Goal: Check status: Check status

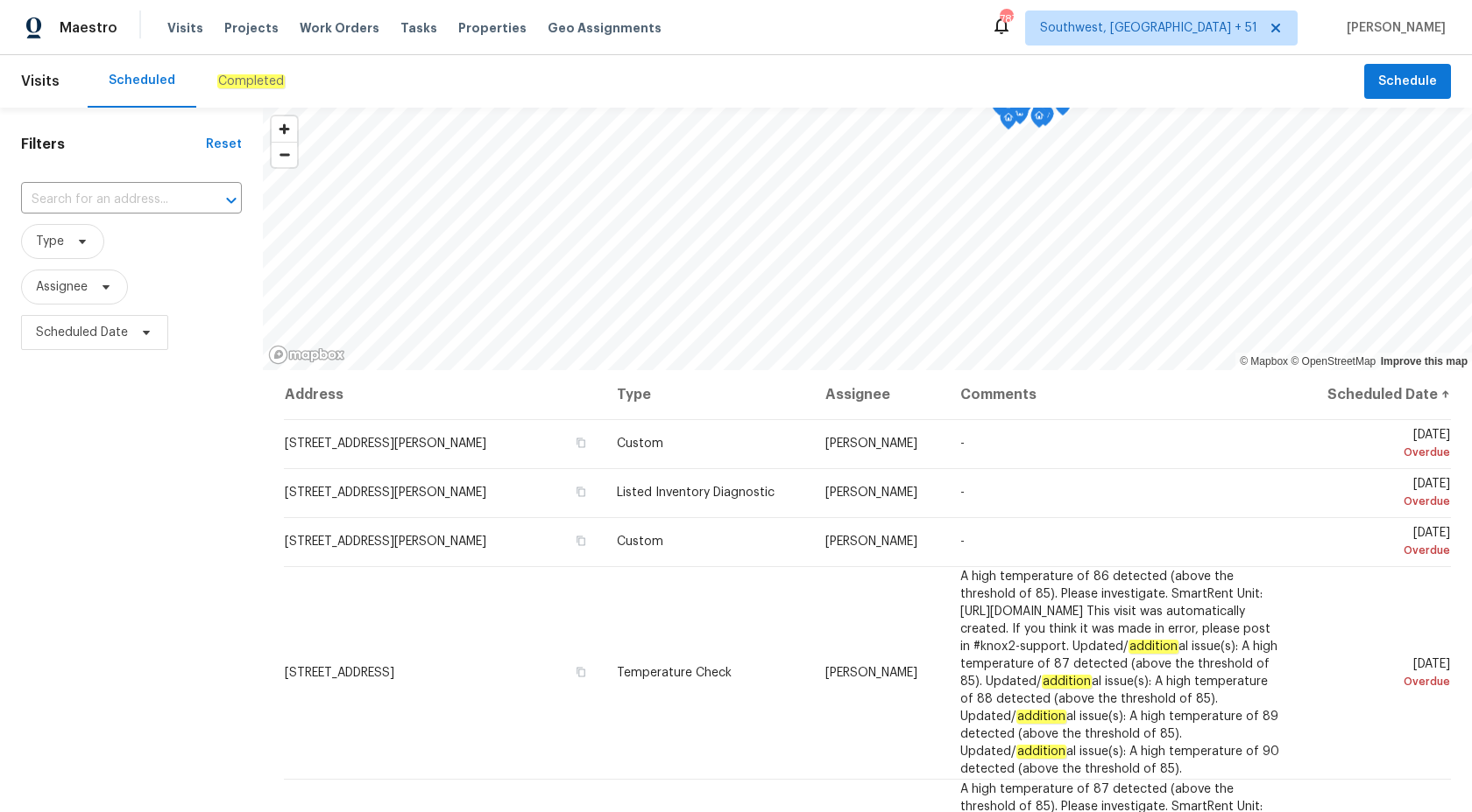
click at [246, 92] on div "Completed" at bounding box center [250, 82] width 109 height 53
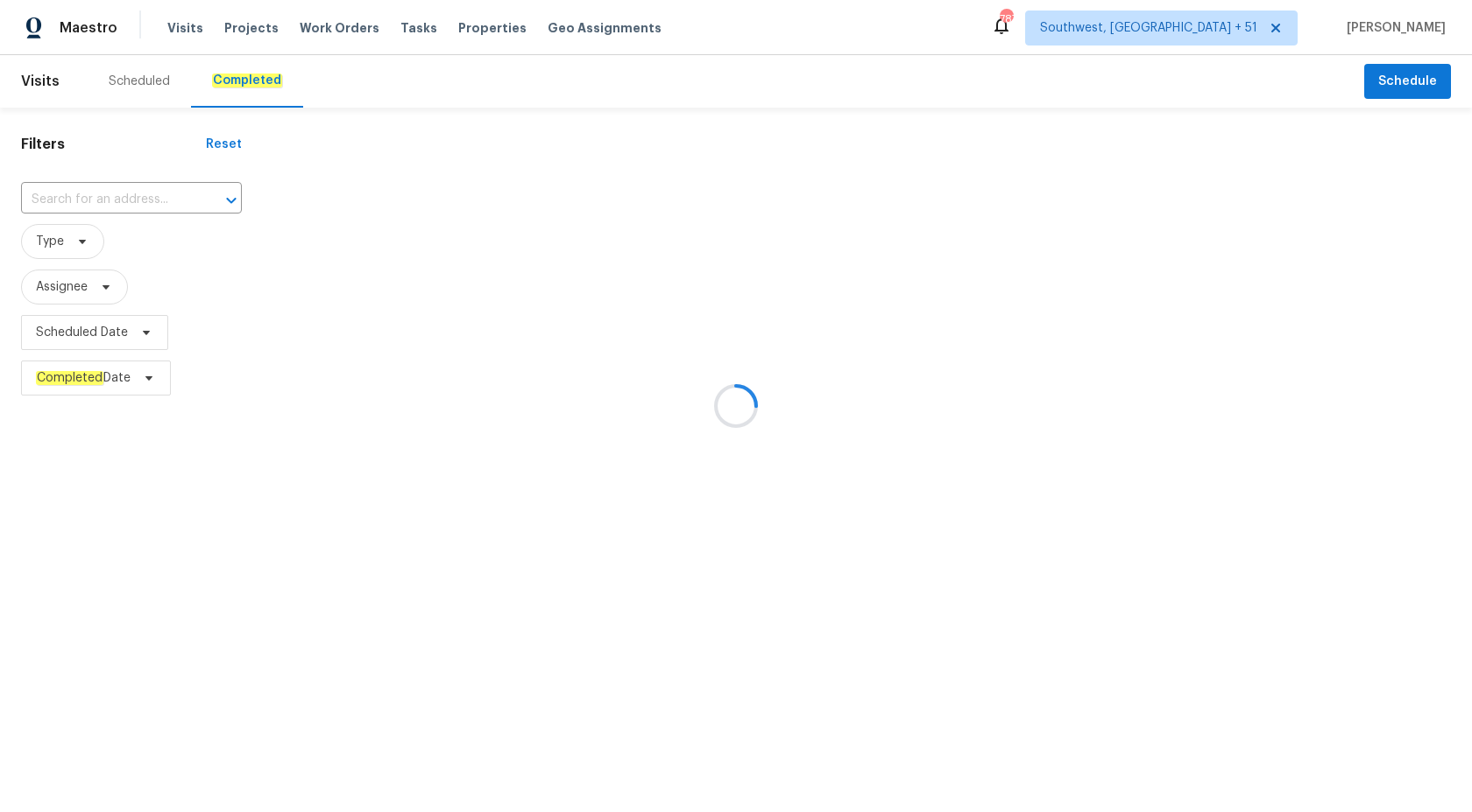
click at [96, 205] on div at bounding box center [736, 406] width 1472 height 812
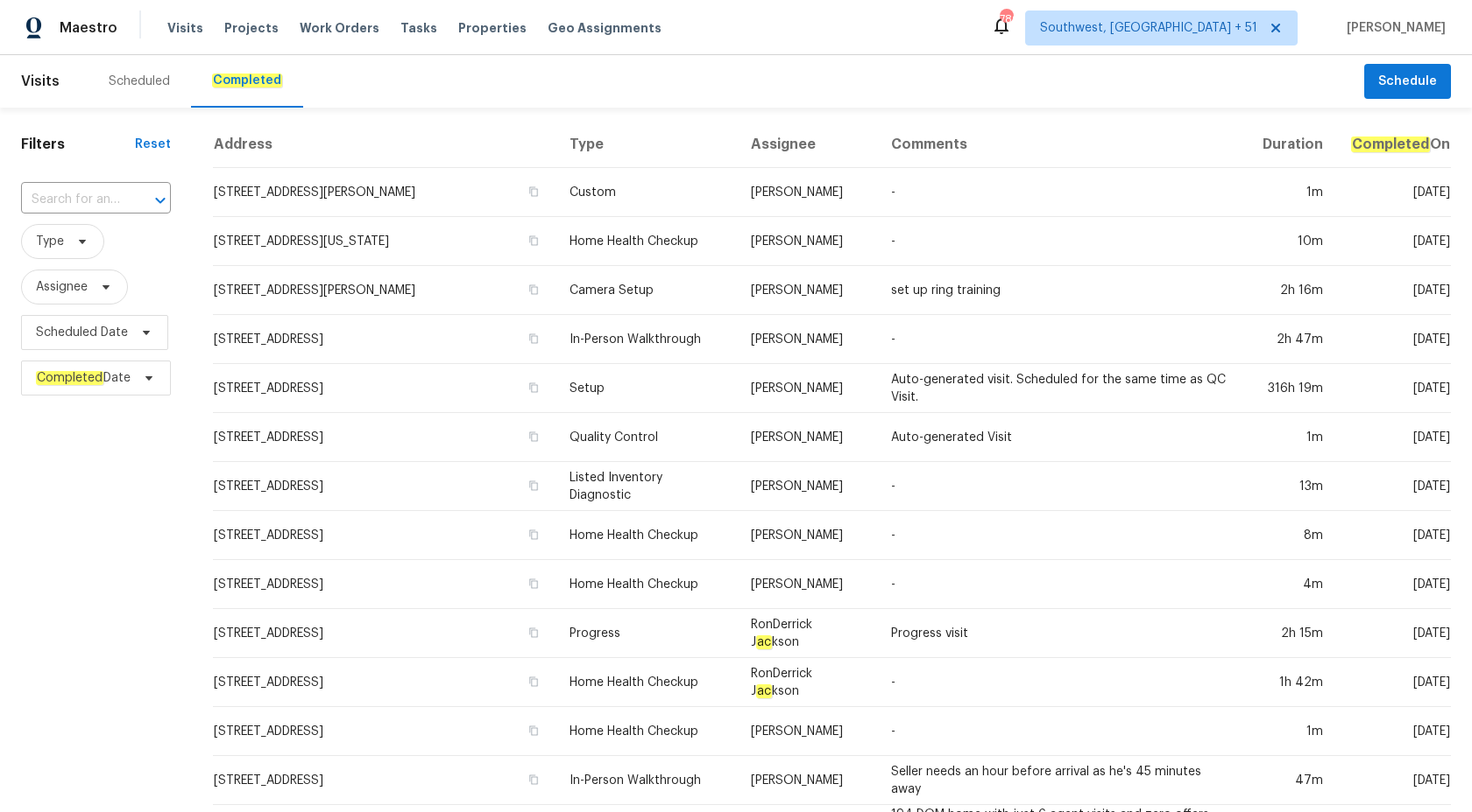
click at [96, 205] on input "text" at bounding box center [71, 201] width 100 height 27
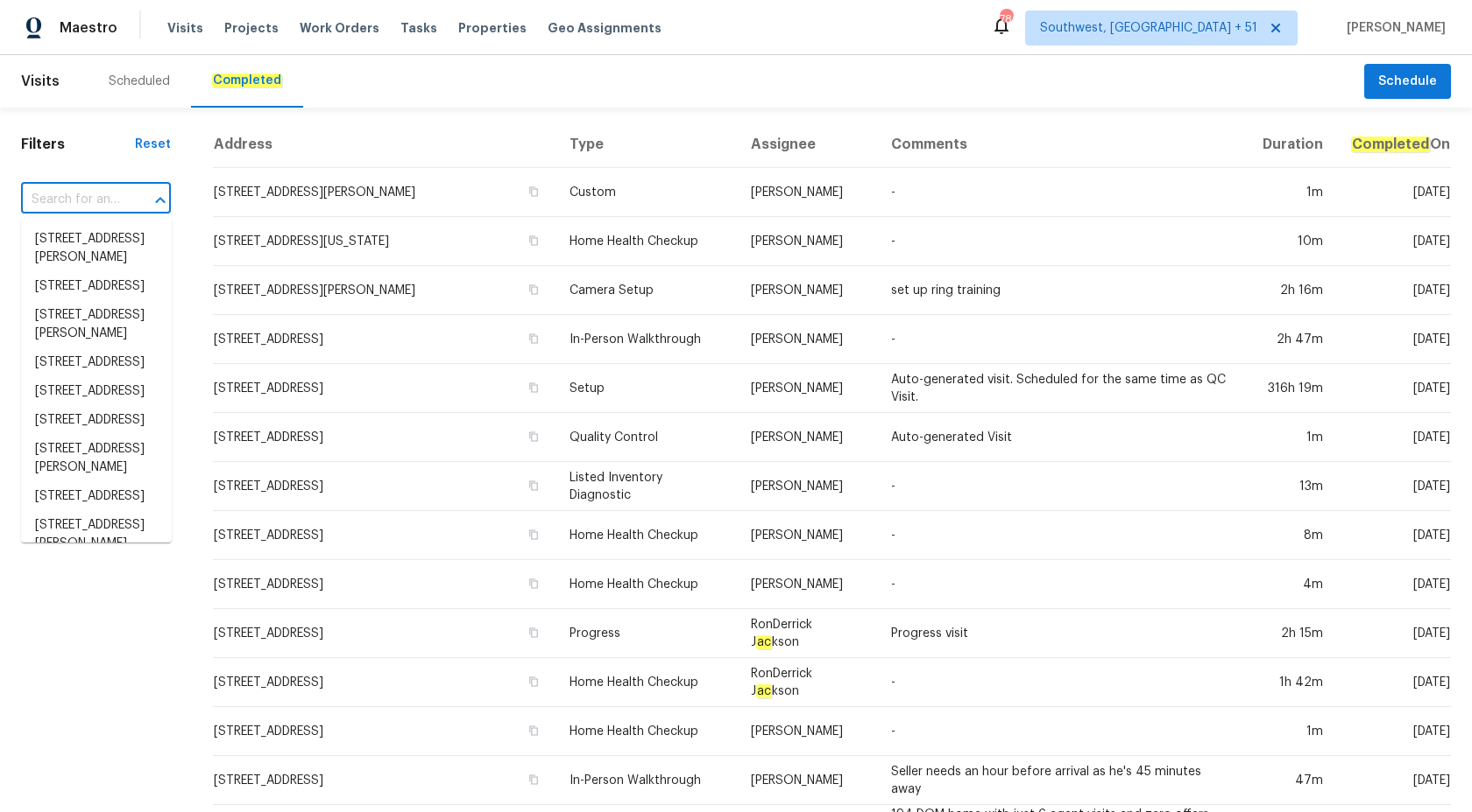
paste input "943 Barlen Dr, Richmond, VA 23225"
type input "943 Barlen Dr, Richmond, VA 23225"
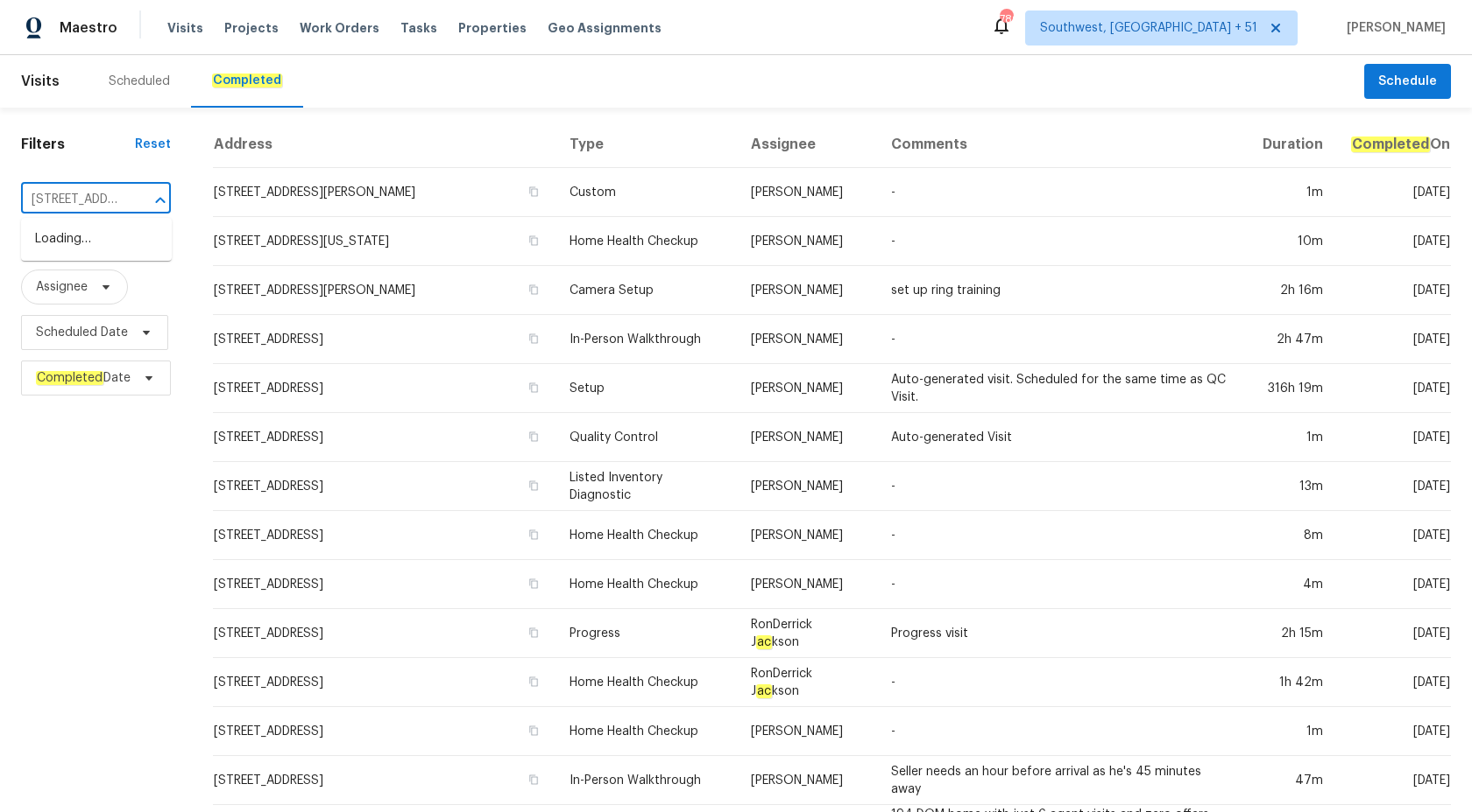
scroll to position [0, 111]
click at [93, 251] on li "943 Barlen Dr, Richmond, VA 23225" at bounding box center [96, 240] width 151 height 29
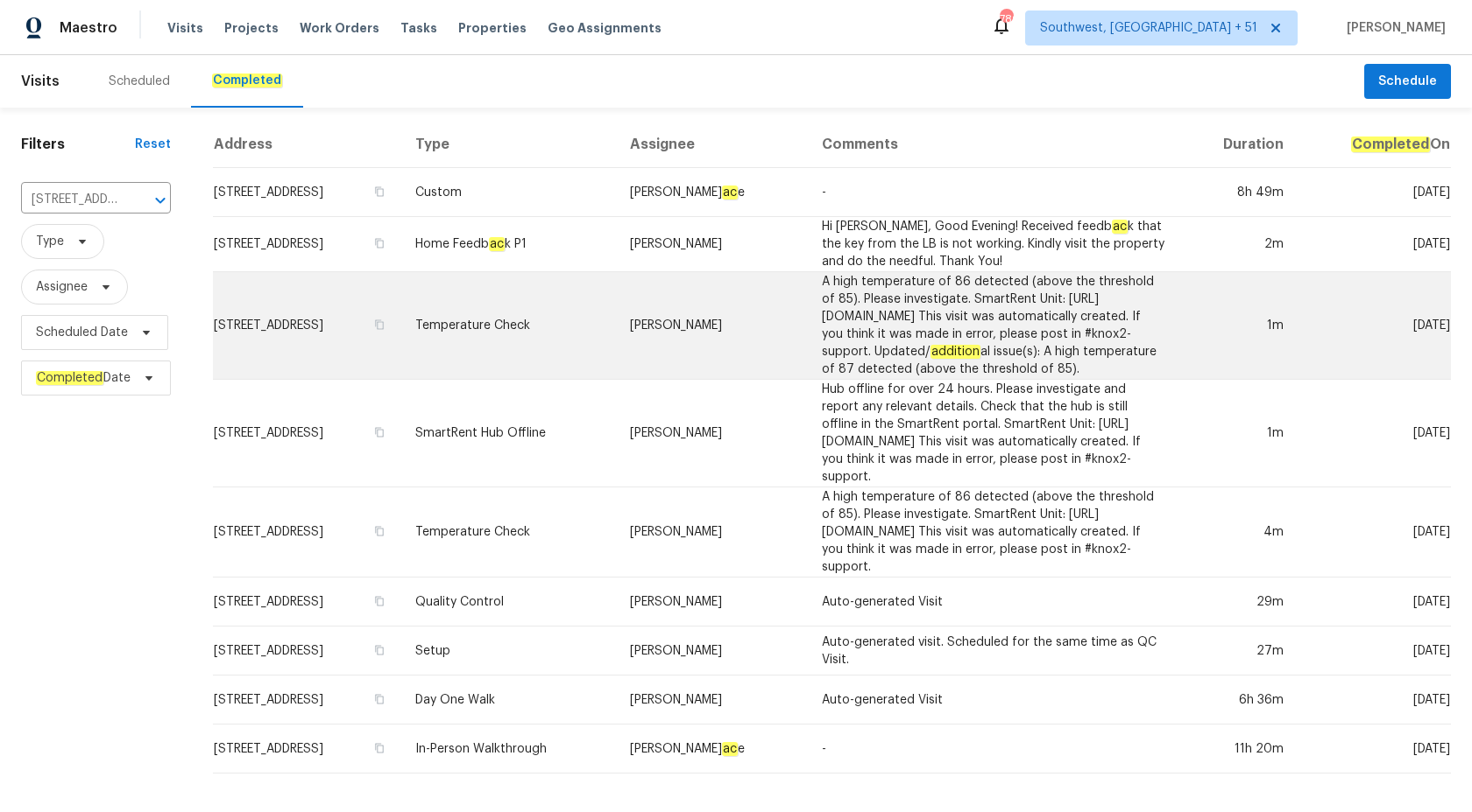
click at [613, 274] on td "Temperature Check" at bounding box center [509, 326] width 214 height 108
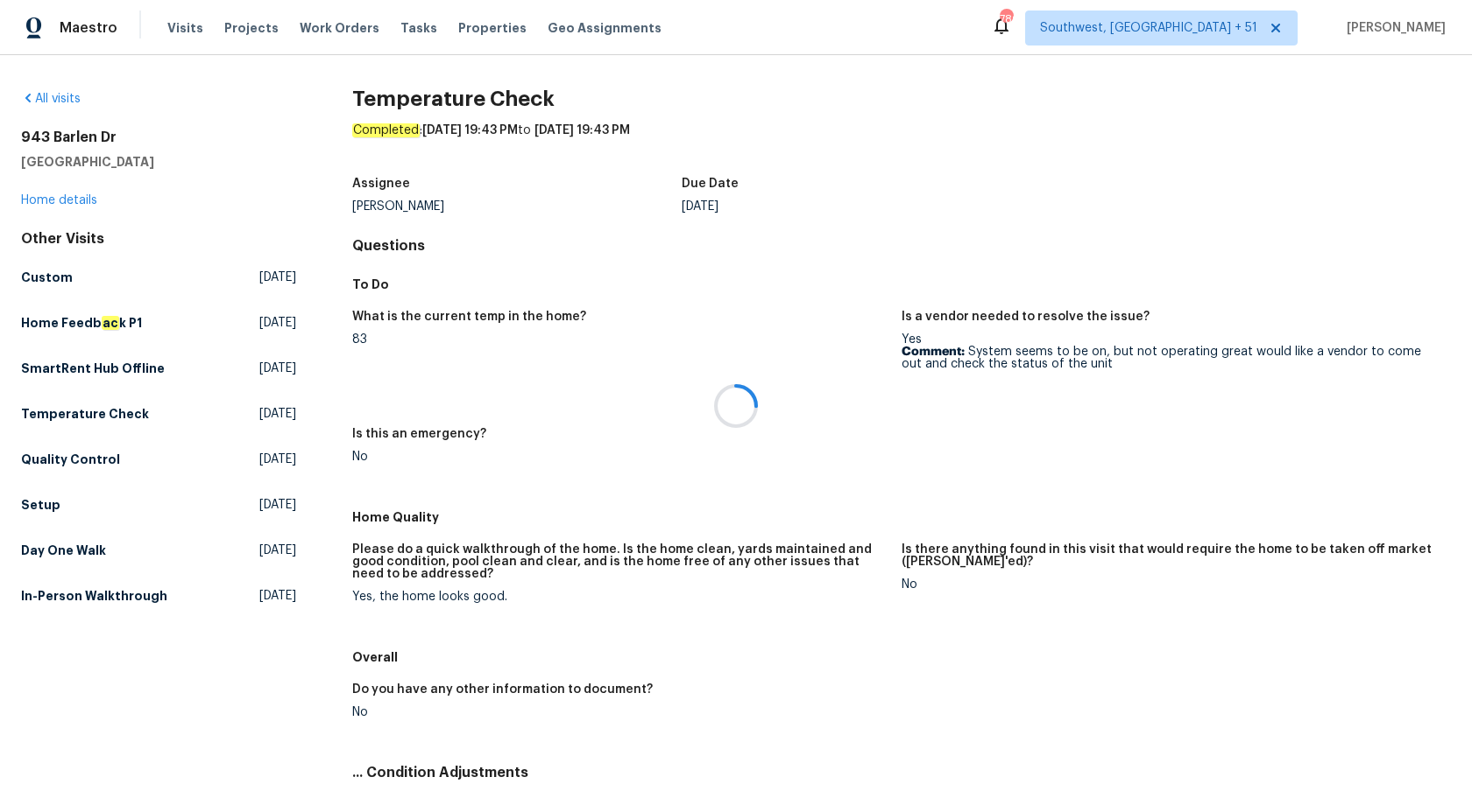
click at [67, 198] on div at bounding box center [736, 406] width 1472 height 812
click at [56, 200] on div at bounding box center [736, 406] width 1472 height 812
click at [56, 200] on link "Home details" at bounding box center [59, 201] width 76 height 13
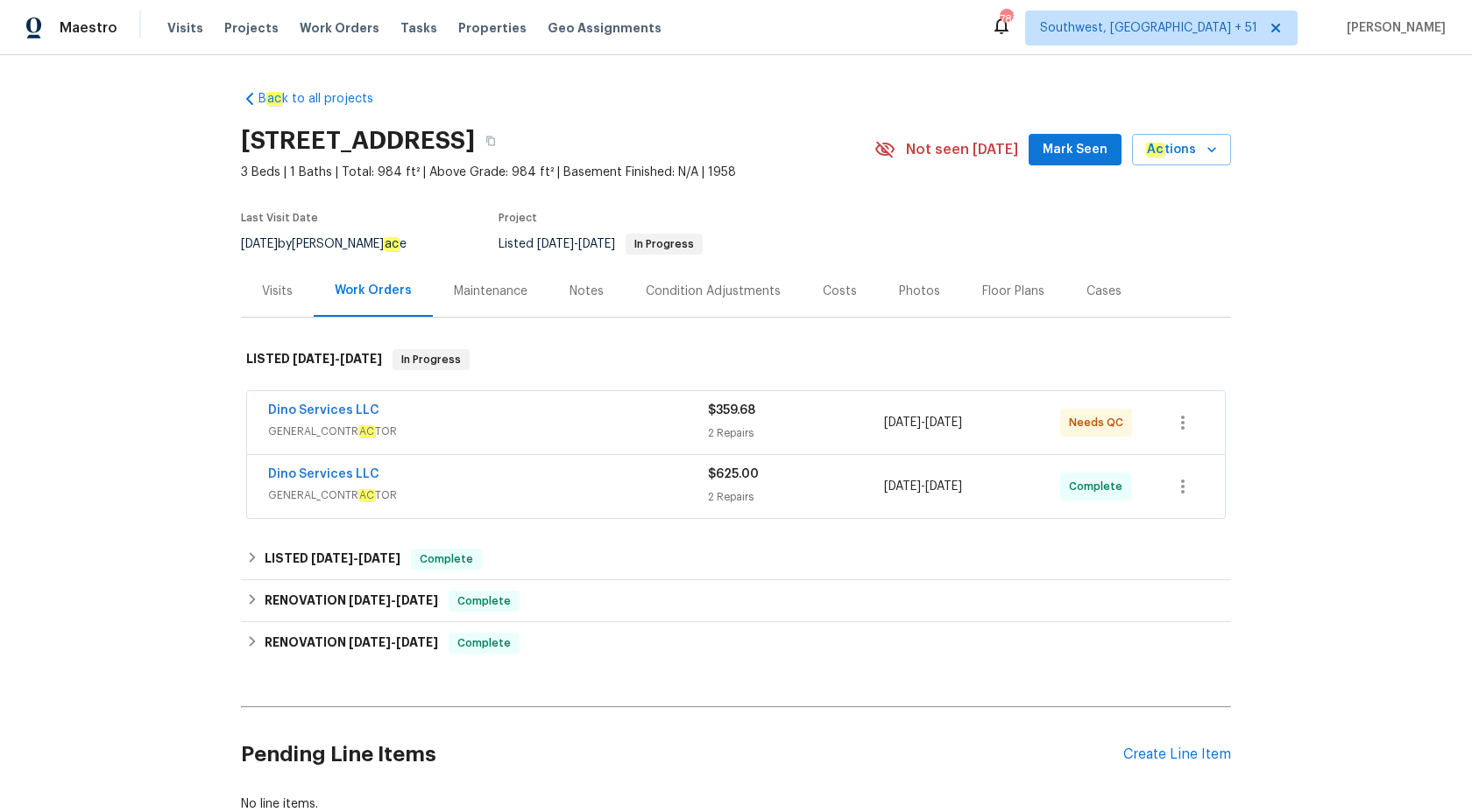
click at [561, 482] on div "Dino Services LLC" at bounding box center [487, 476] width 439 height 21
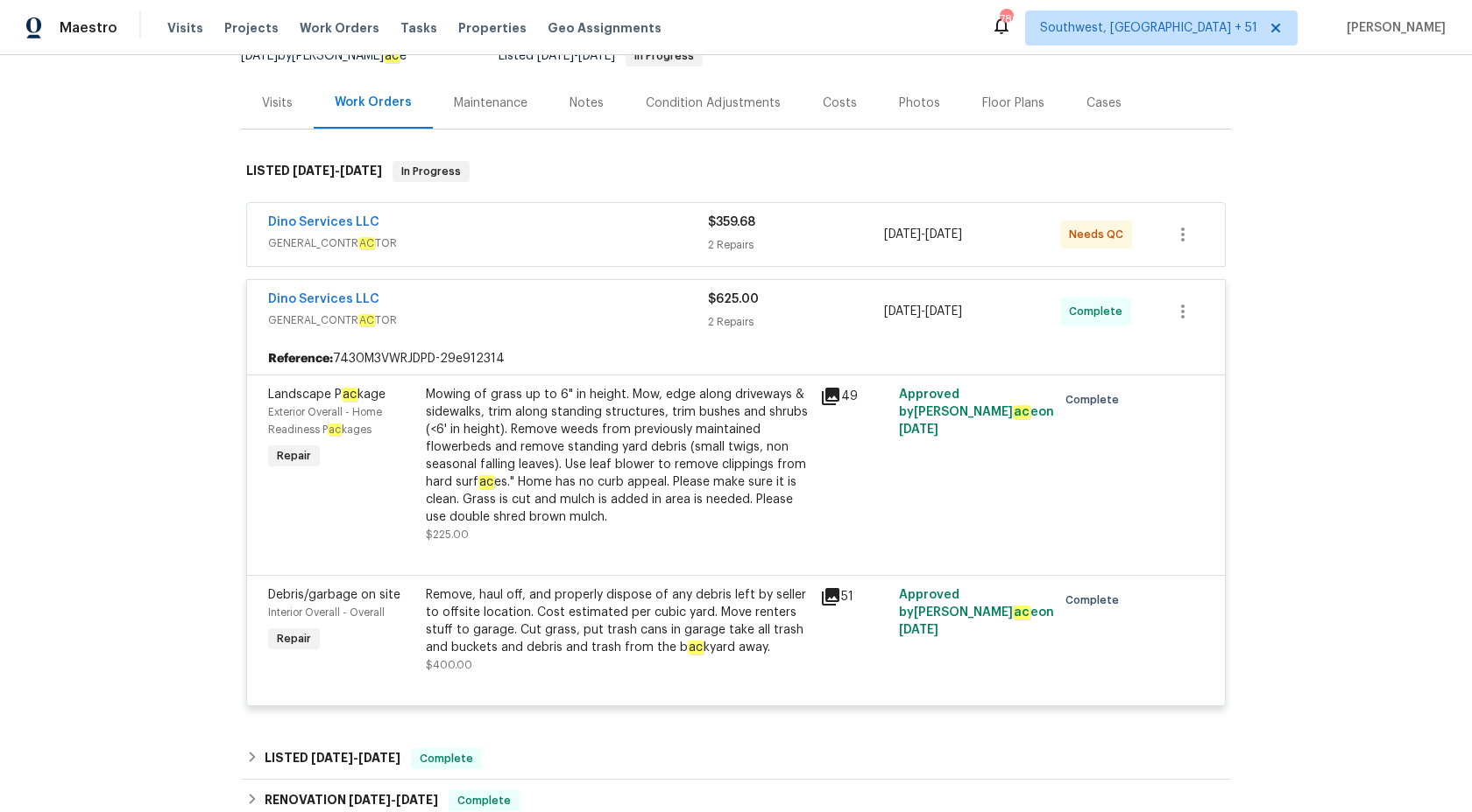
click at [726, 314] on div "2 Repairs" at bounding box center [796, 322] width 176 height 18
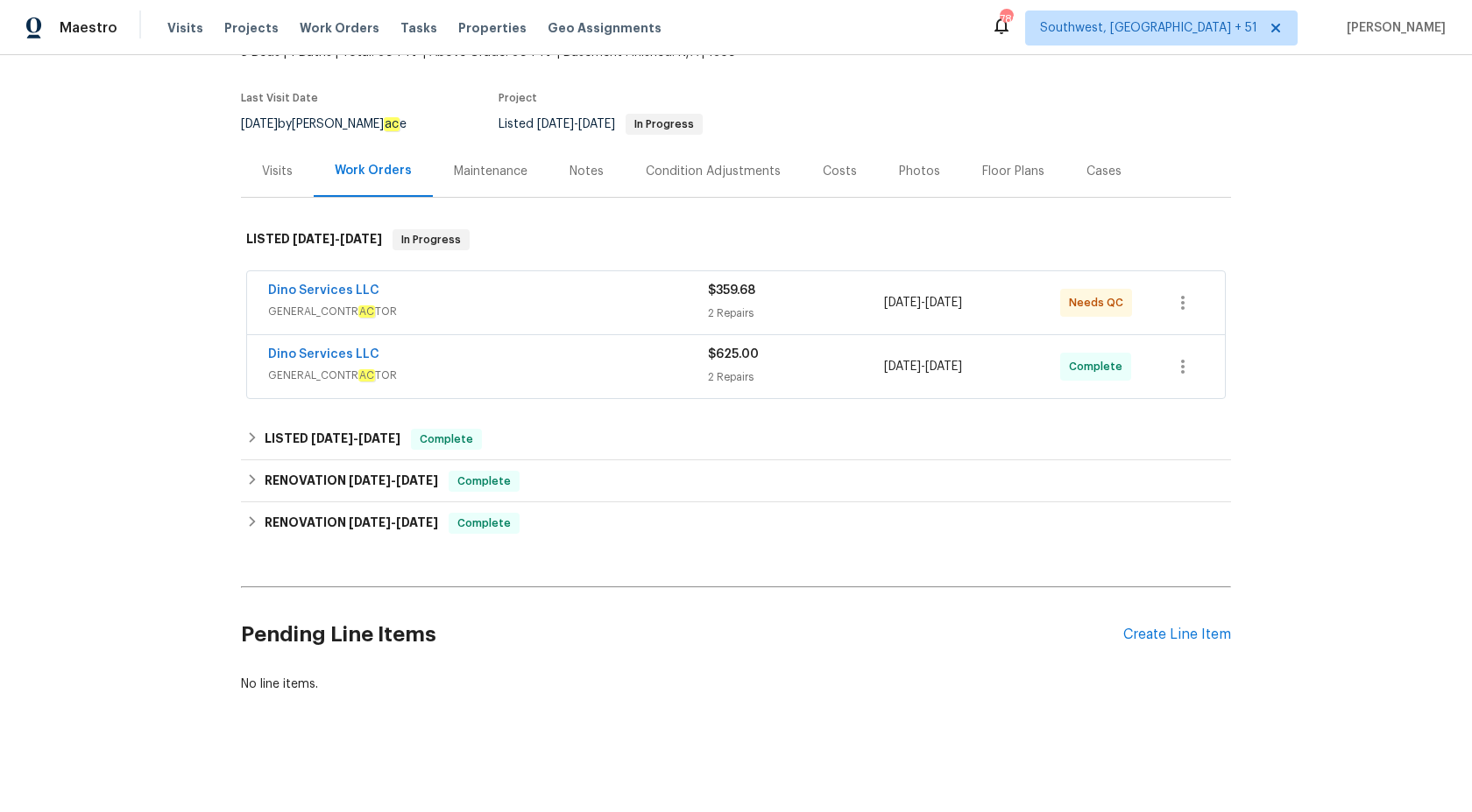
click at [698, 292] on div "Dino Services LLC" at bounding box center [487, 293] width 439 height 21
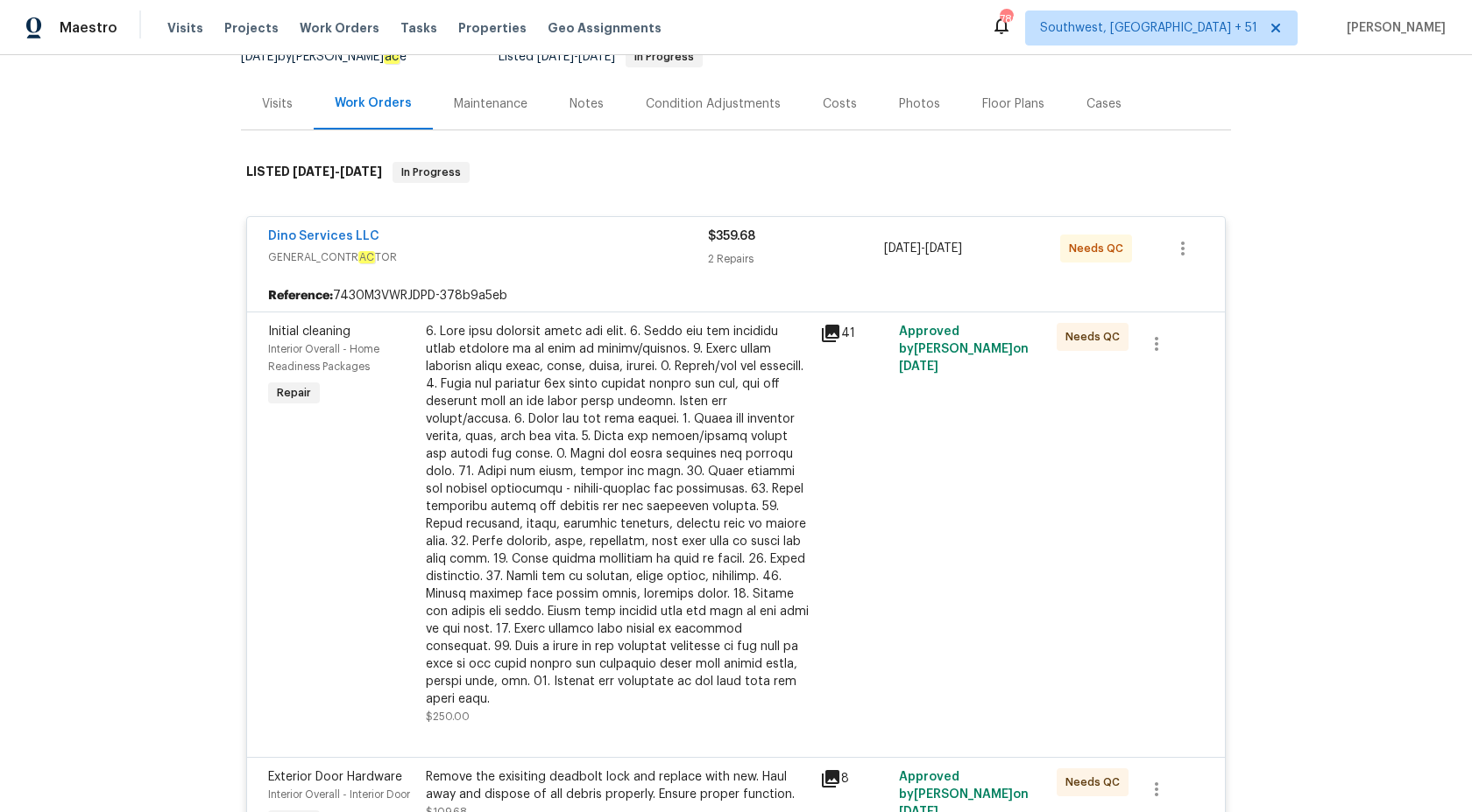
scroll to position [188, 0]
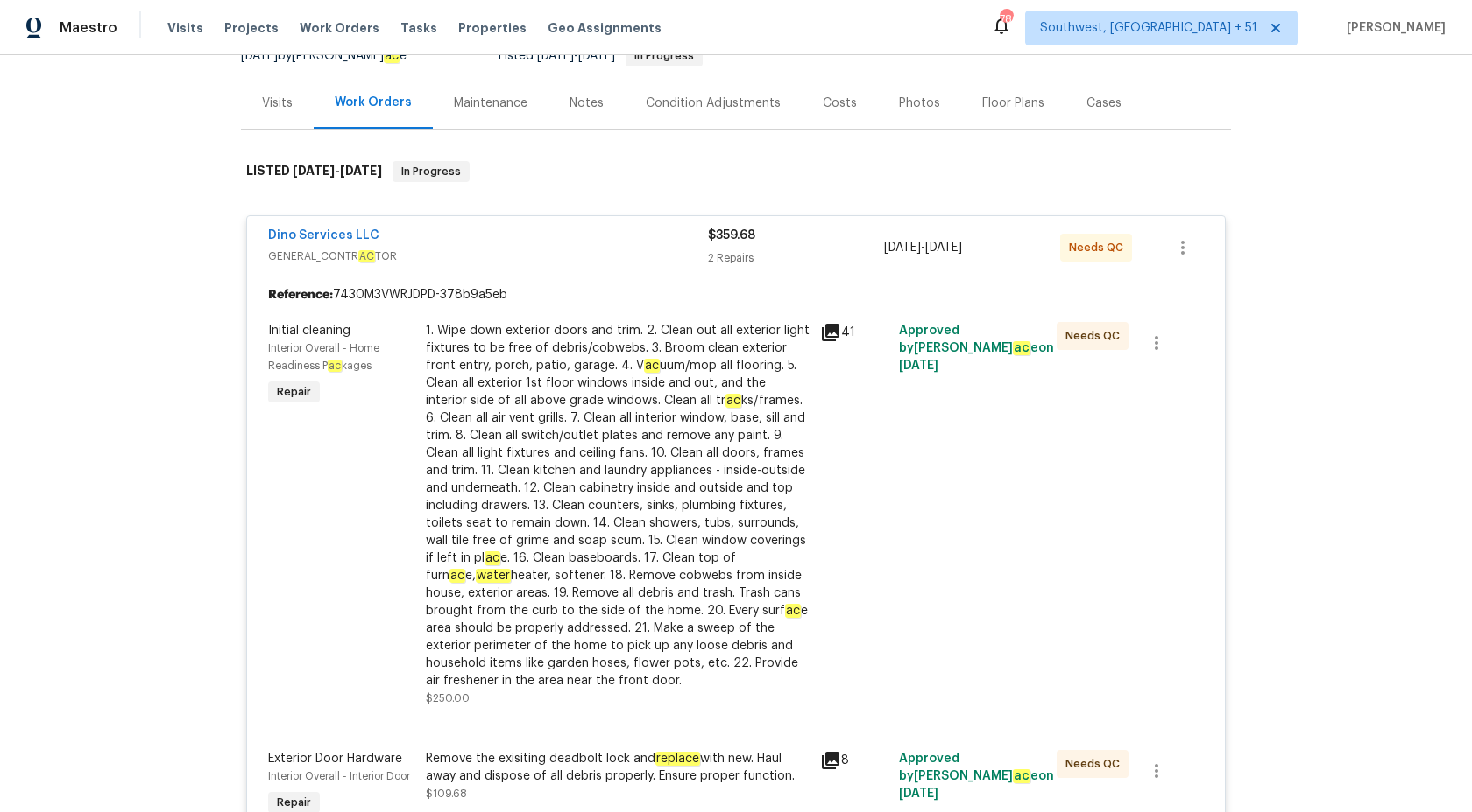
click at [685, 345] on div "1. Wipe down exterior doors and trim. 2. Clean out all exterior light fixtures …" at bounding box center [618, 506] width 384 height 368
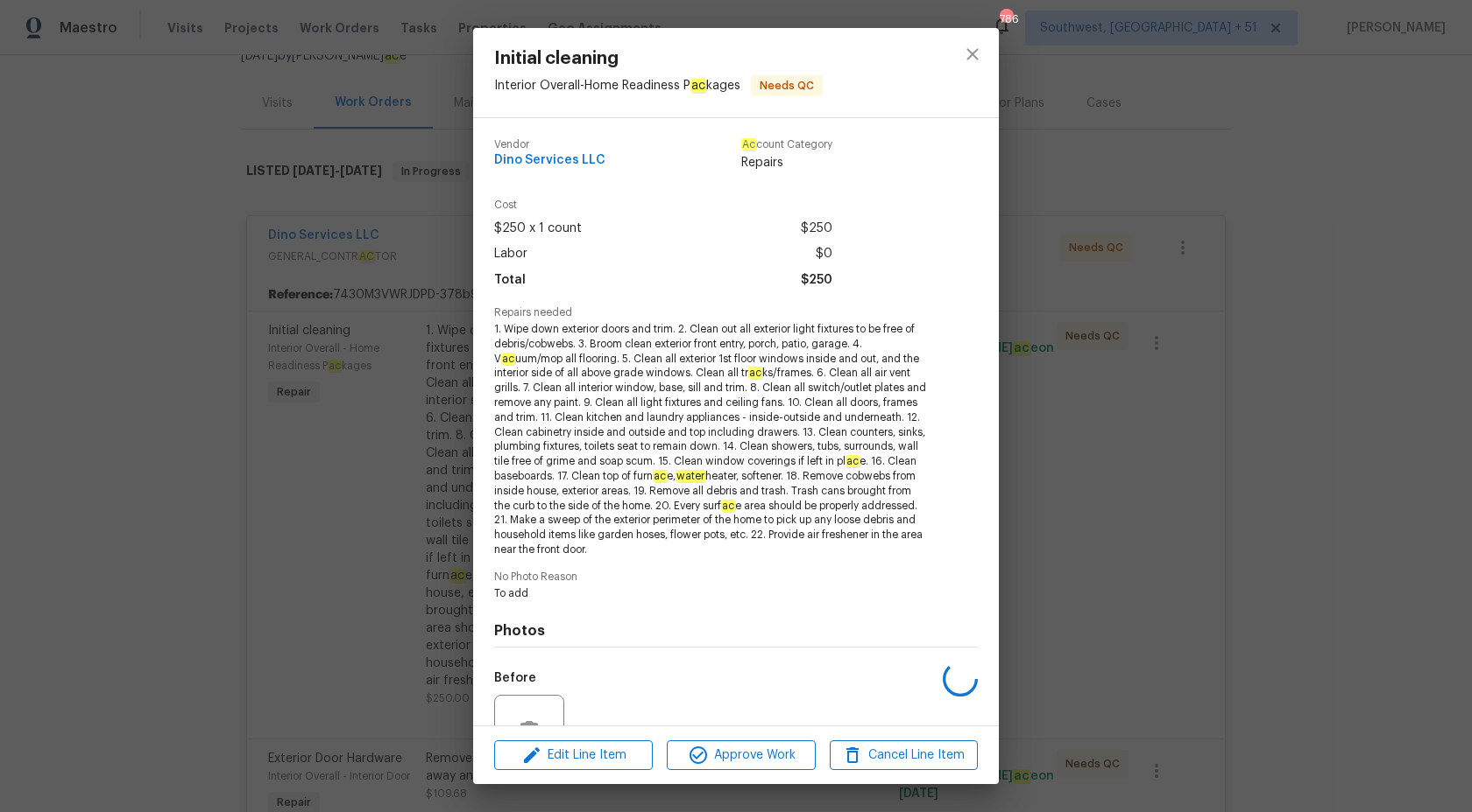
click at [703, 225] on div "$250 x 1 count $250" at bounding box center [662, 229] width 338 height 25
click at [292, 404] on div "Initial cleaning Interior Overall - Home Readiness P ac kages Needs QC Vendor D…" at bounding box center [736, 406] width 1472 height 812
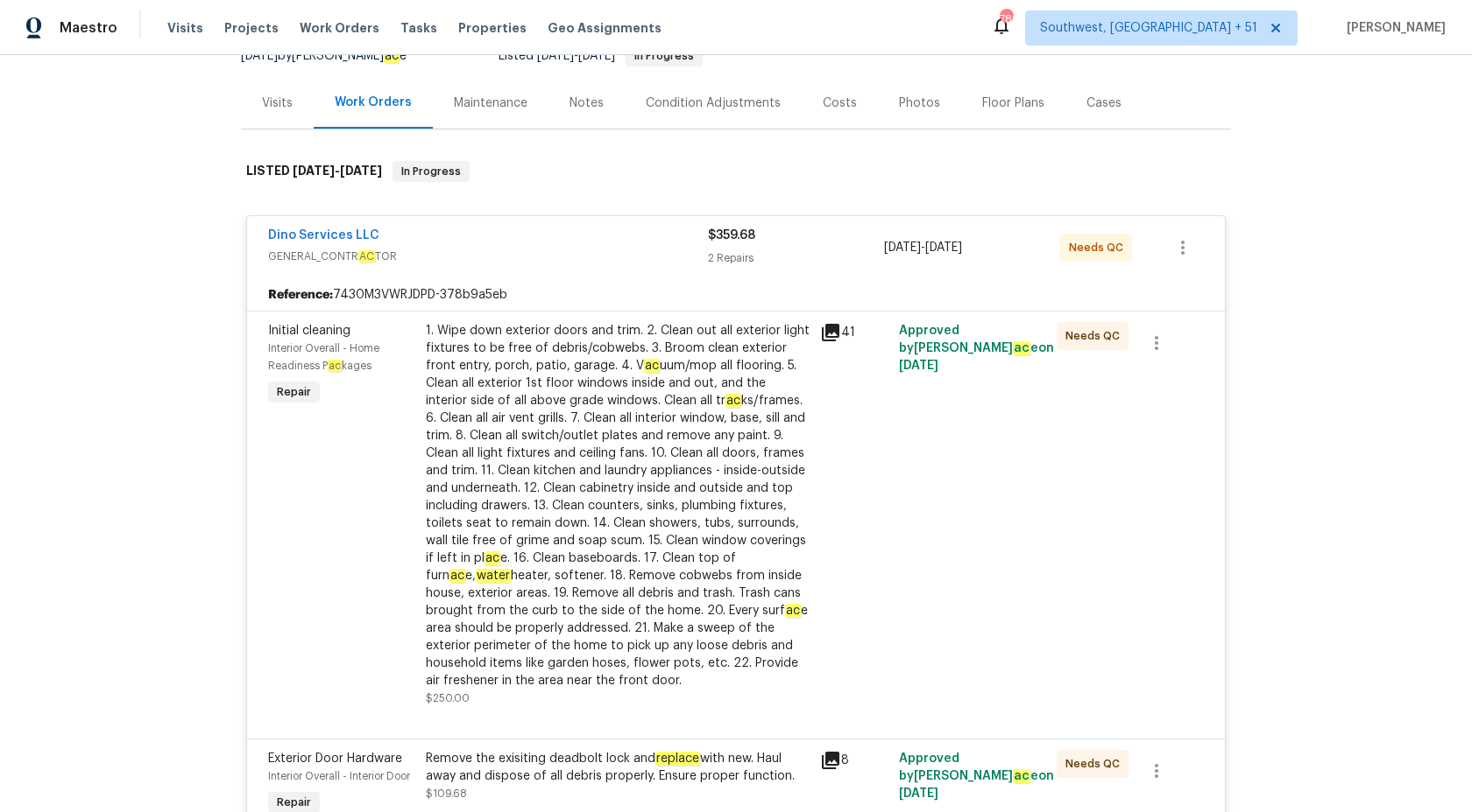
click at [745, 255] on div "2 Repairs" at bounding box center [796, 258] width 176 height 18
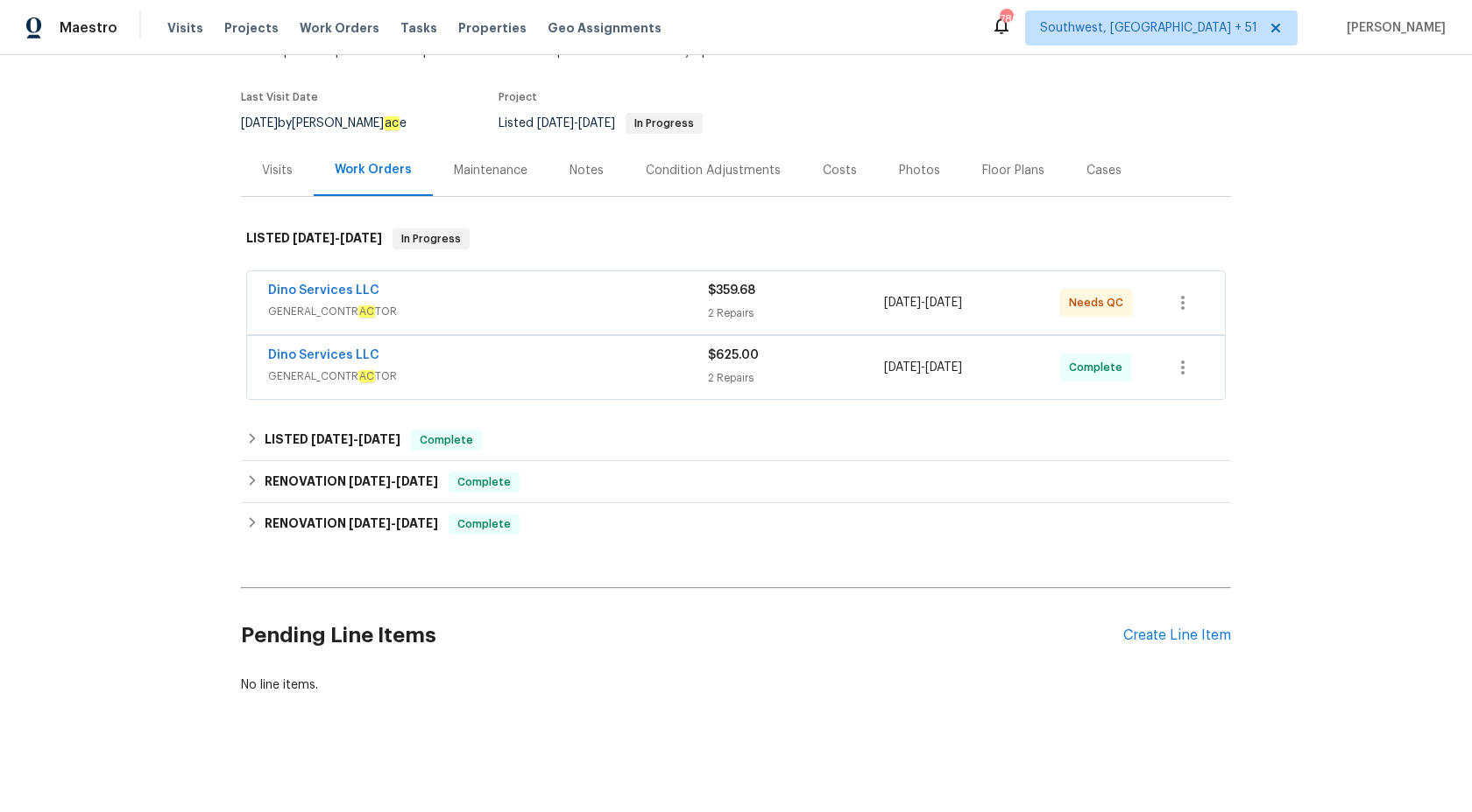
scroll to position [120, 0]
click at [421, 451] on div "LISTED 6/13/25 - 6/27/25 Complete" at bounding box center [736, 439] width 990 height 42
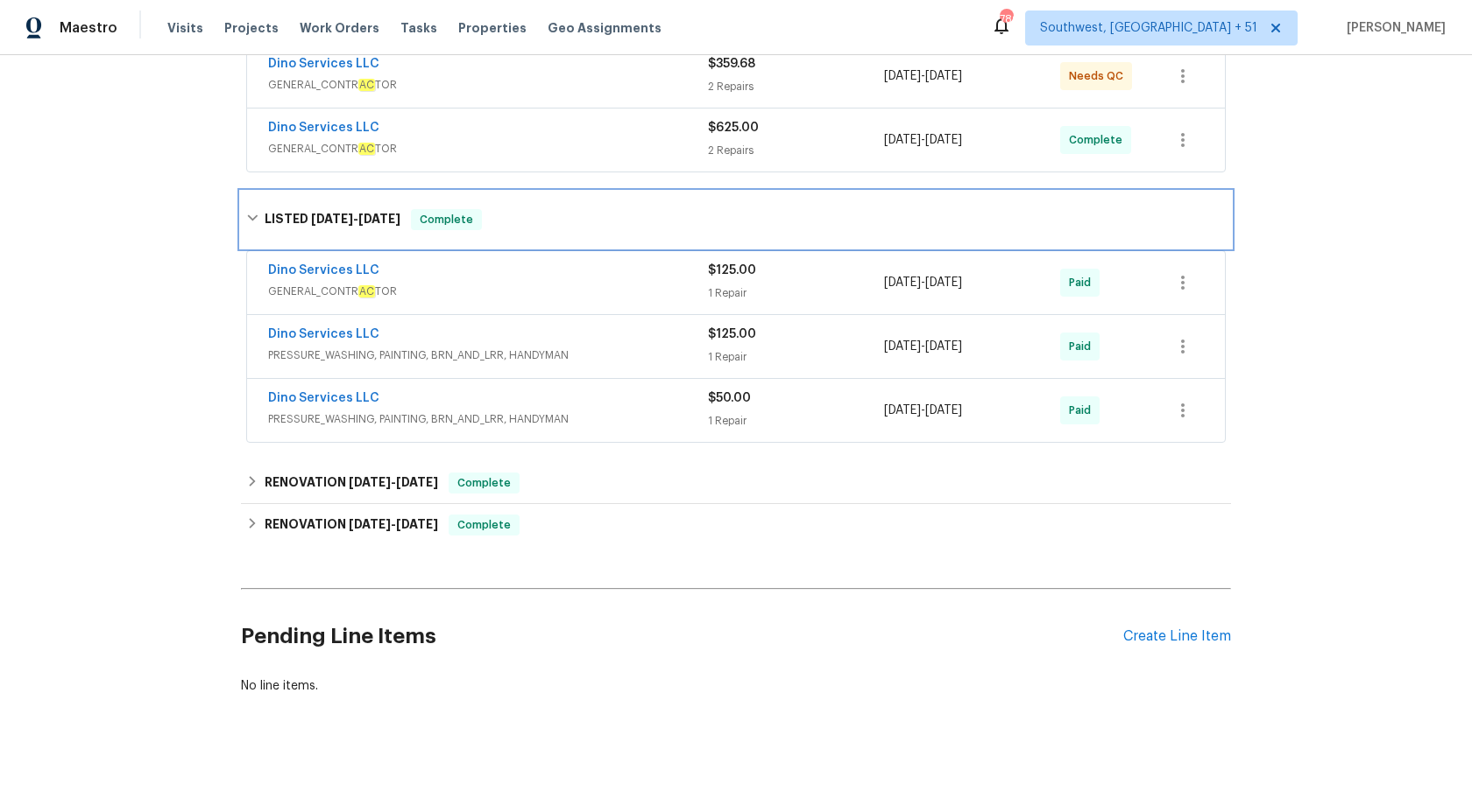
scroll to position [349, 0]
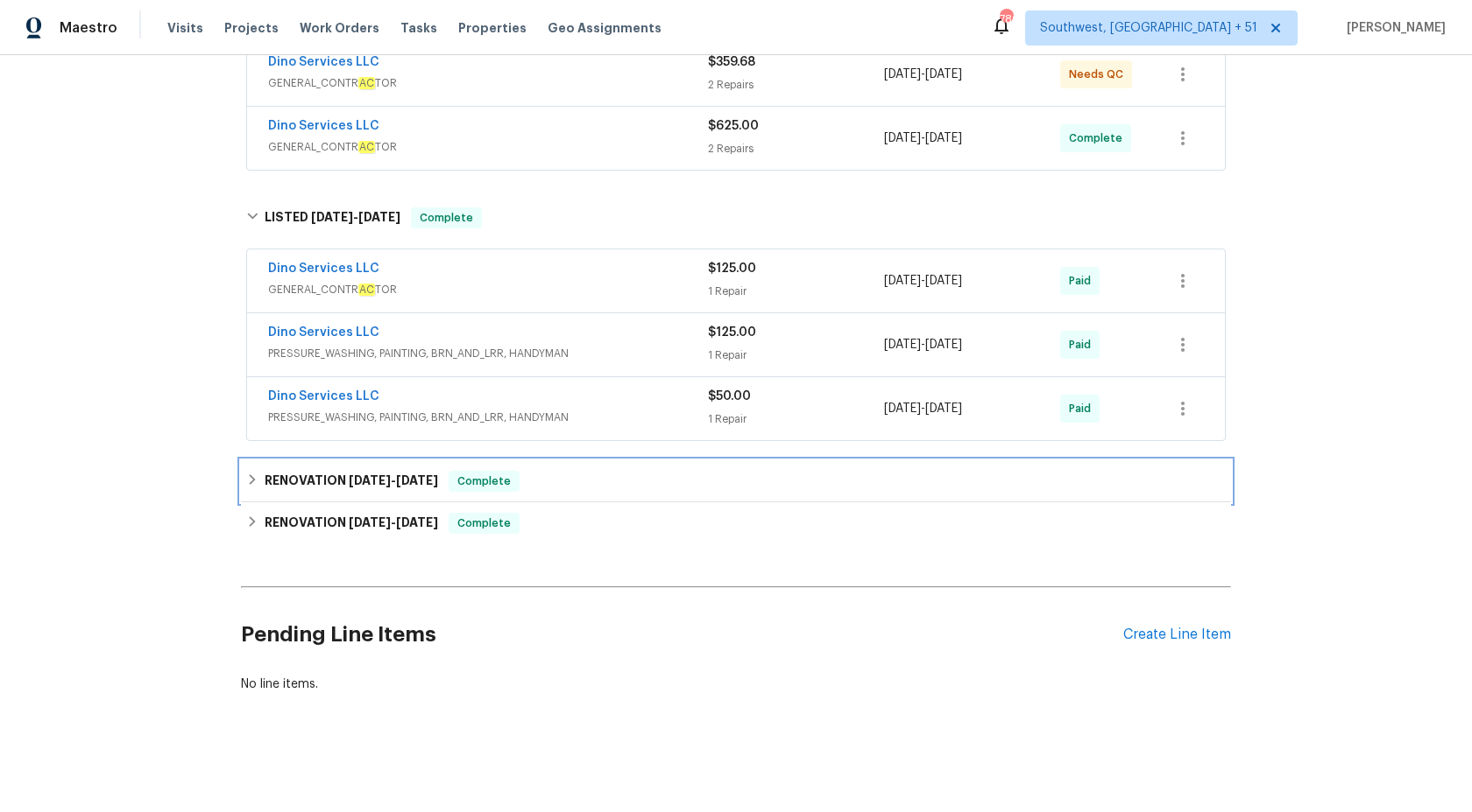
click at [454, 483] on div "RENOVATION 6/12/25 - 6/12/25 Complete" at bounding box center [736, 482] width 979 height 21
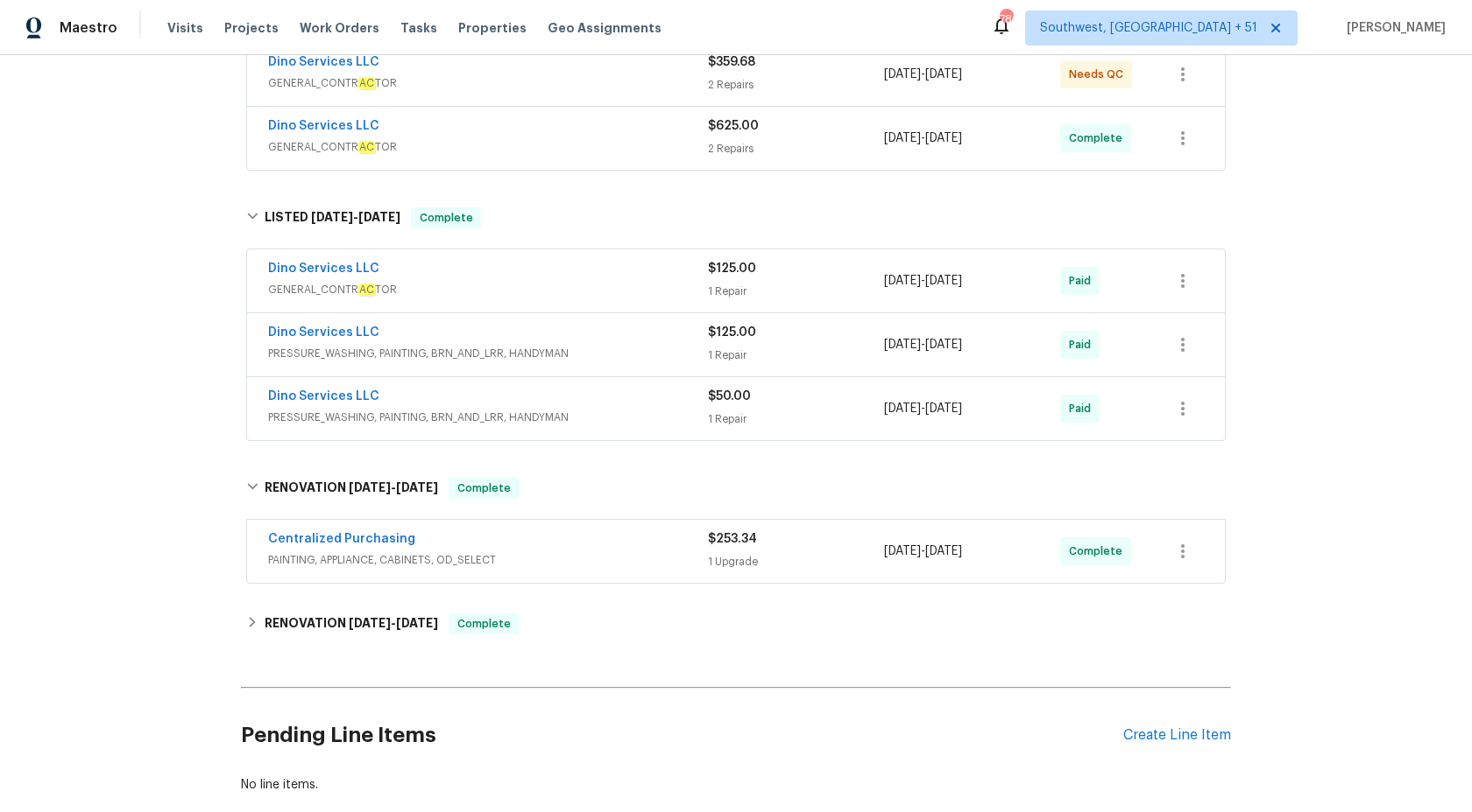
click at [673, 291] on span "GENERAL_CONTR AC TOR" at bounding box center [487, 290] width 439 height 18
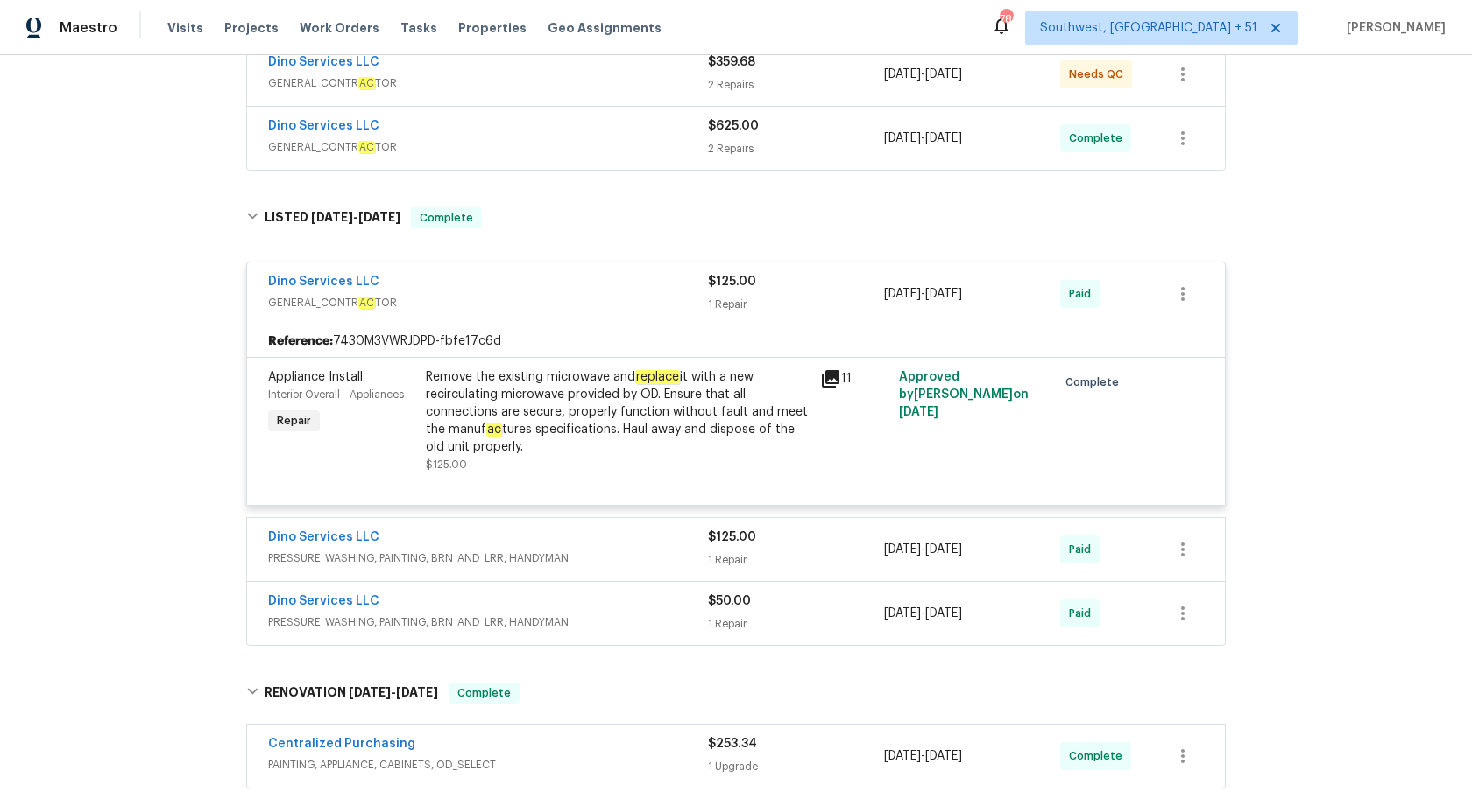
click at [673, 291] on div "Dino Services LLC" at bounding box center [487, 284] width 439 height 21
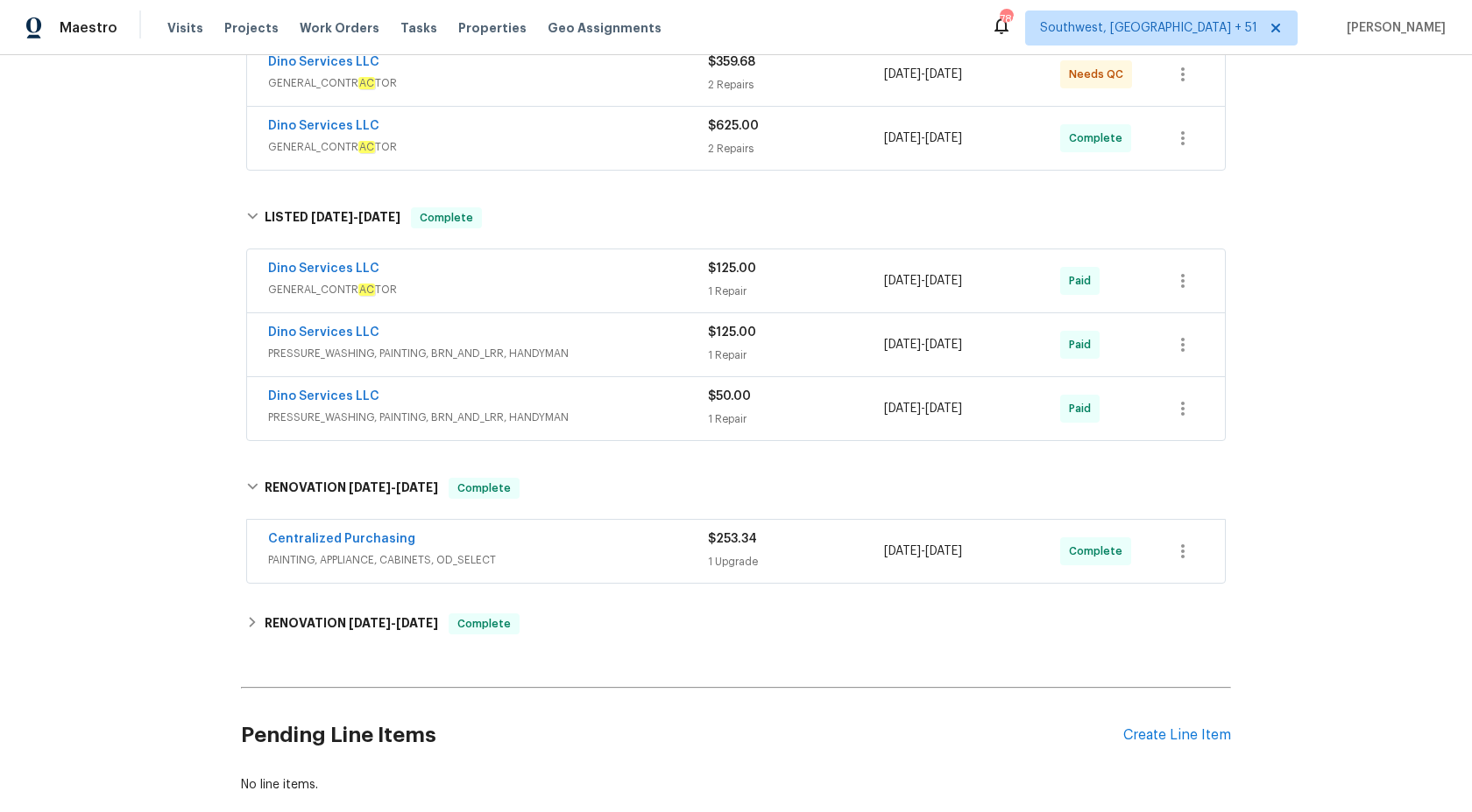
click at [692, 323] on div "Dino Services LLC PRESSURE_WASHING, PAINTING, BRN_AND_LRR, HANDYMAN $125.00 1 R…" at bounding box center [736, 345] width 977 height 63
click at [693, 350] on span "PRESSURE_WASHING, PAINTING, BRN_AND_LRR, HANDYMAN" at bounding box center [487, 353] width 439 height 18
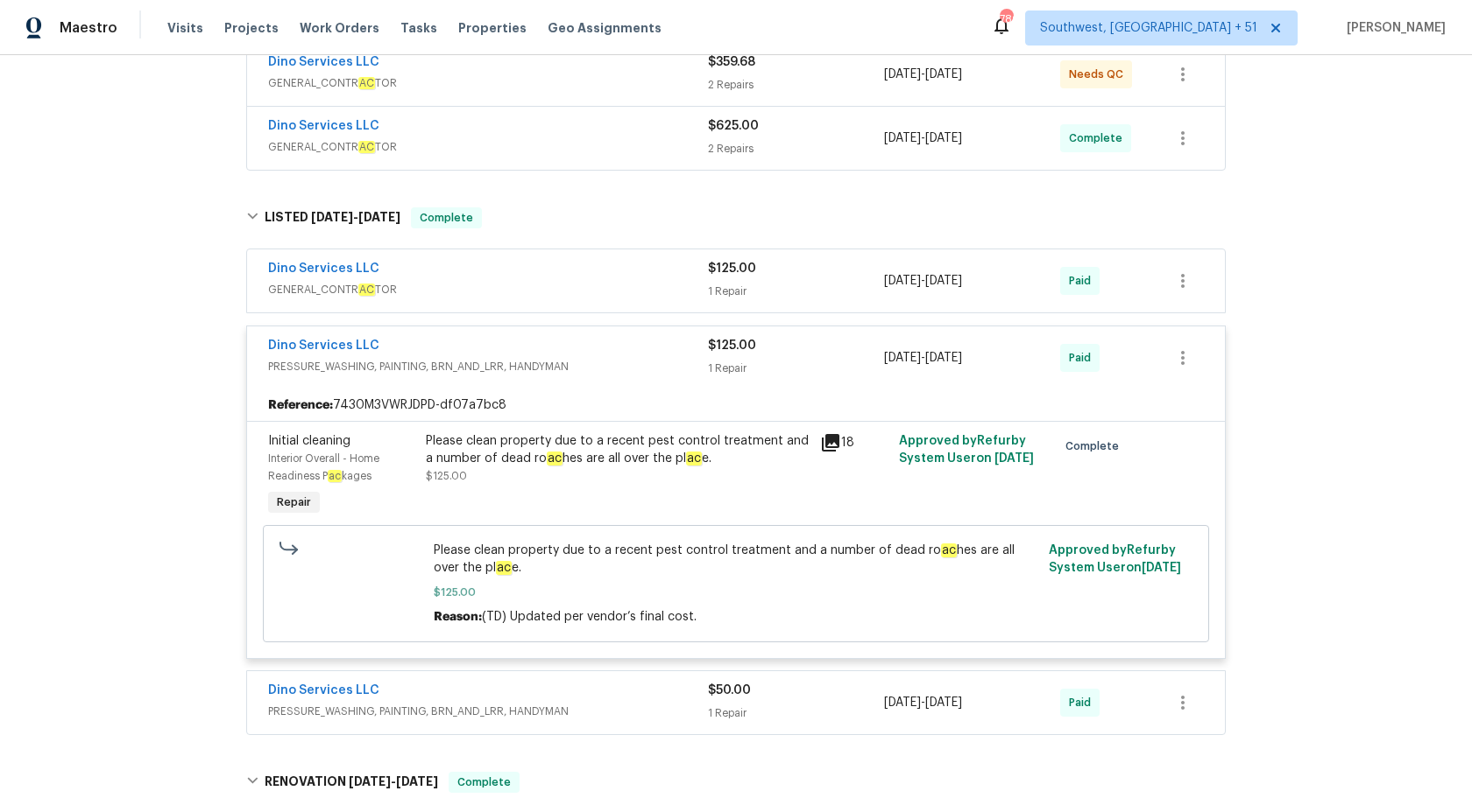
click at [693, 350] on div "Dino Services LLC" at bounding box center [487, 348] width 439 height 21
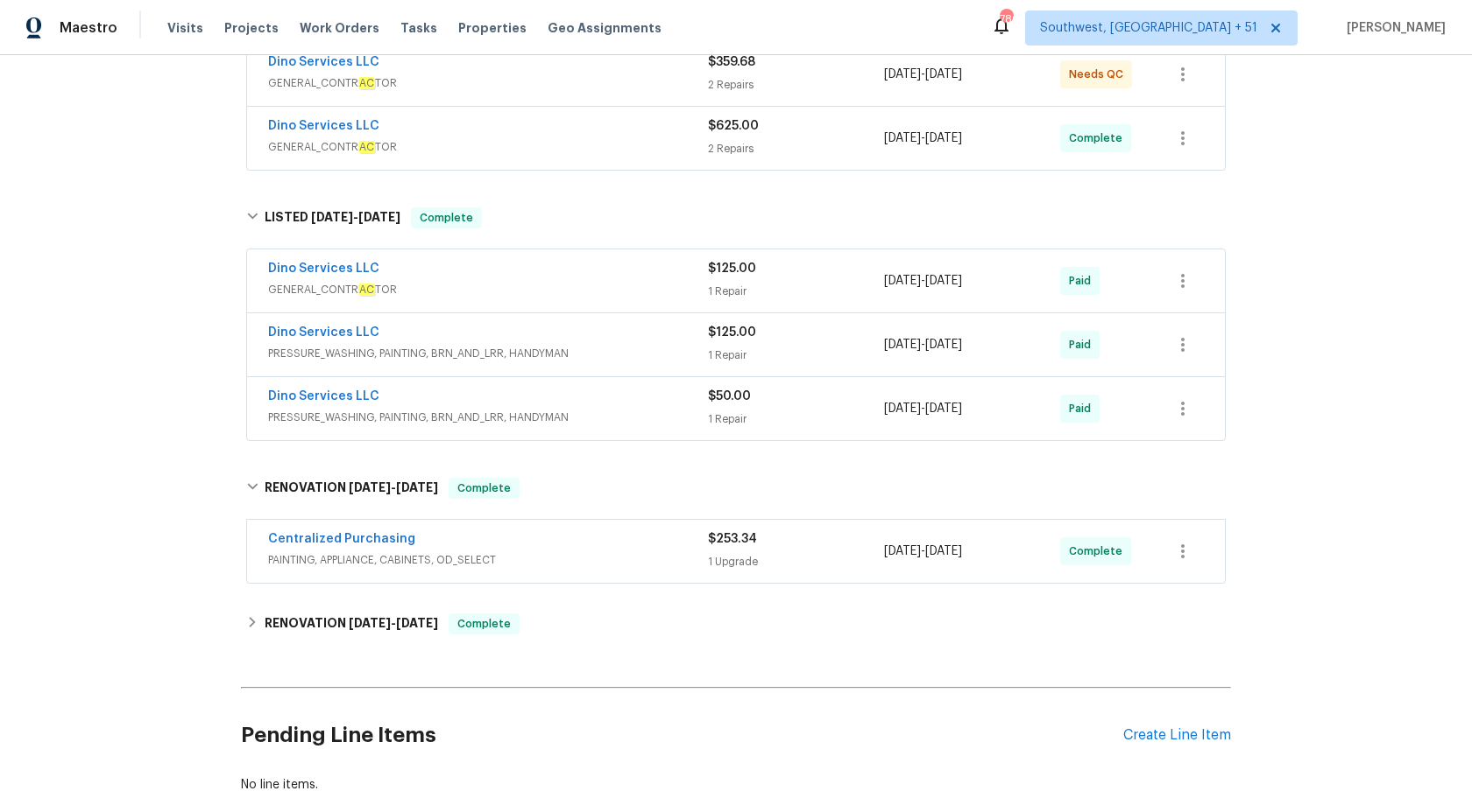
click at [694, 424] on span "PRESSURE_WASHING, PAINTING, BRN_AND_LRR, HANDYMAN" at bounding box center [487, 418] width 439 height 18
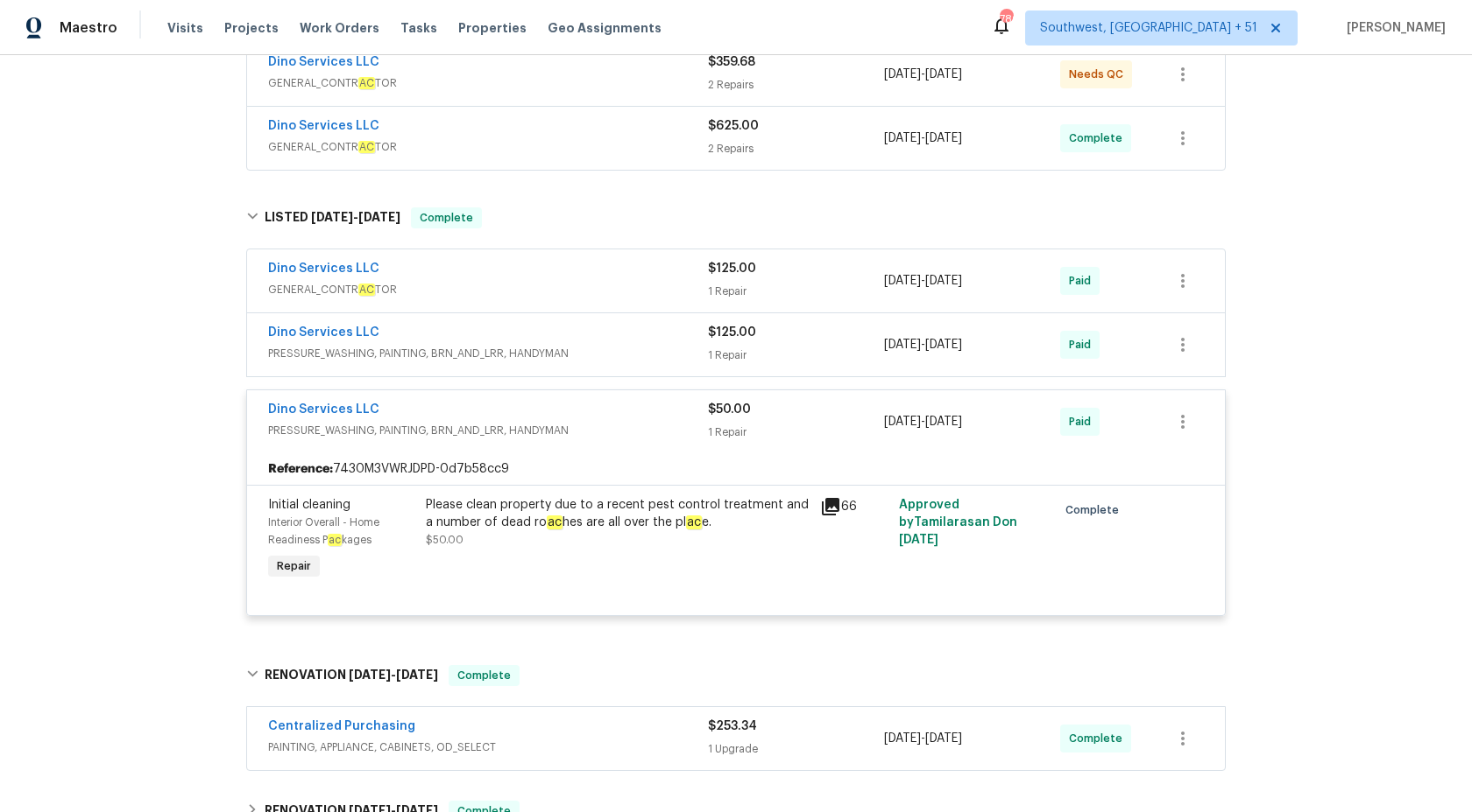
click at [694, 424] on span "PRESSURE_WASHING, PAINTING, BRN_AND_LRR, HANDYMAN" at bounding box center [487, 430] width 439 height 18
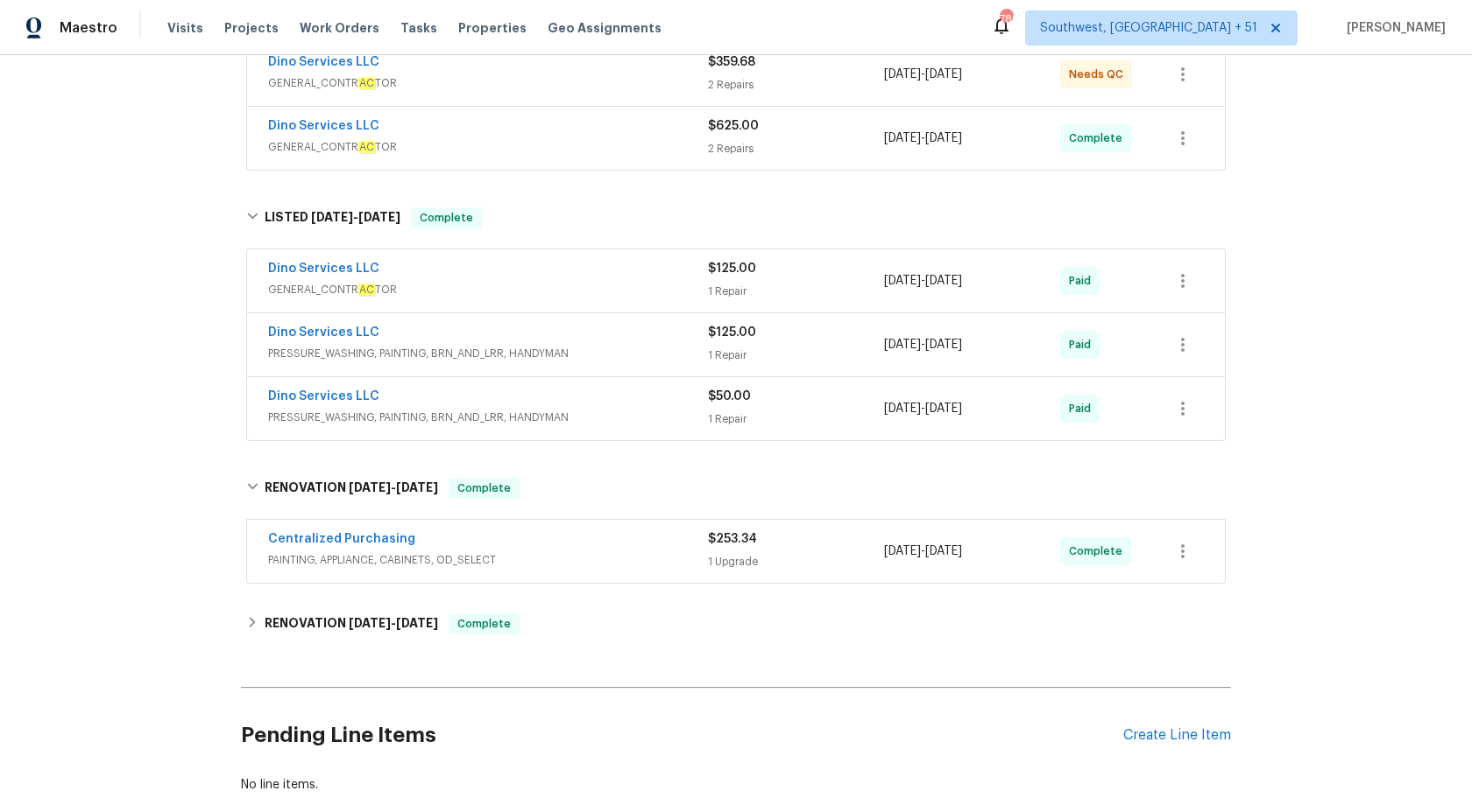
scroll to position [449, 0]
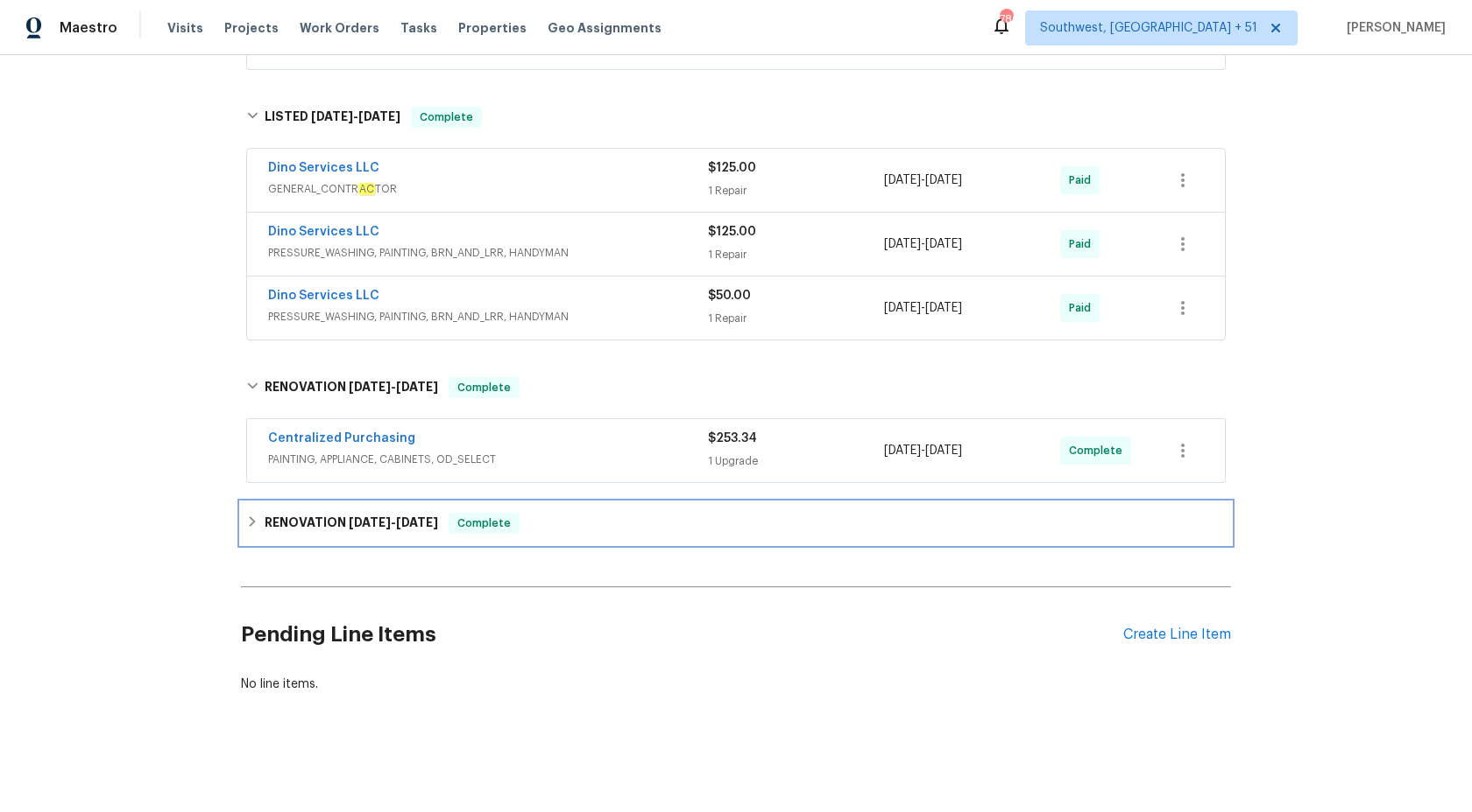
click at [582, 543] on div "RENOVATION 5/21/25 - 6/3/25 Complete" at bounding box center [736, 523] width 990 height 42
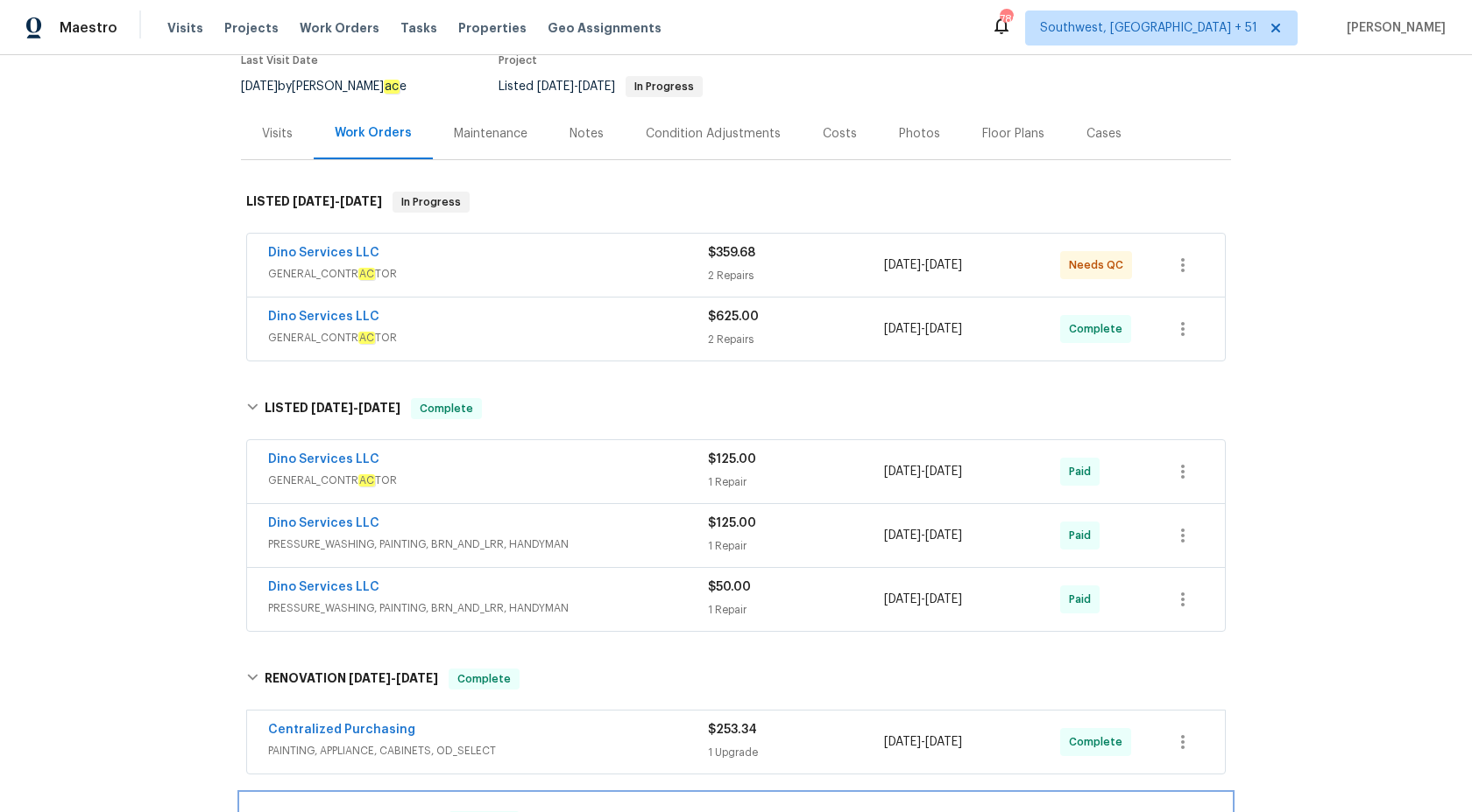
scroll to position [0, 0]
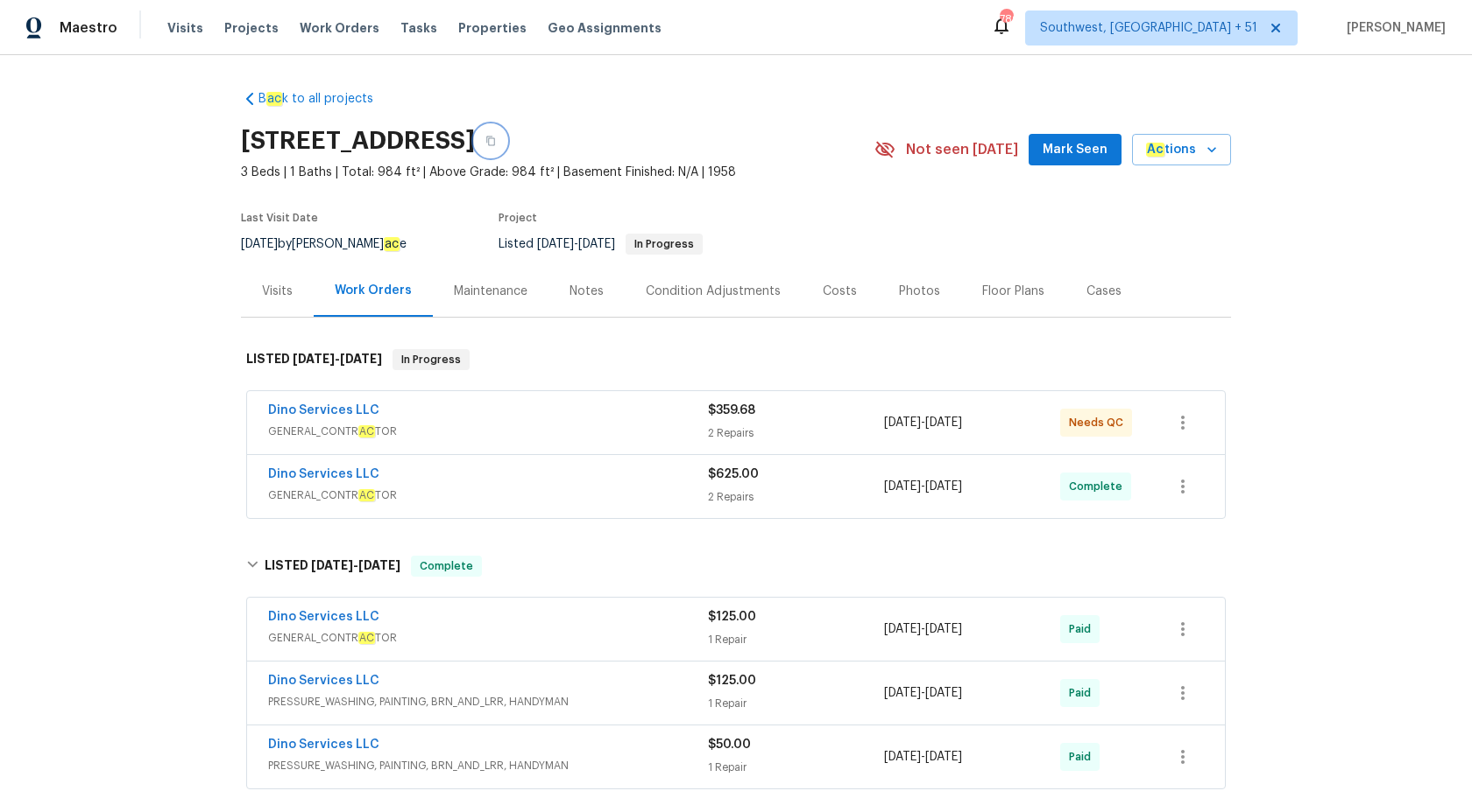
click at [496, 141] on icon "button" at bounding box center [490, 140] width 11 height 11
click at [95, 32] on span "Maestro" at bounding box center [88, 28] width 57 height 18
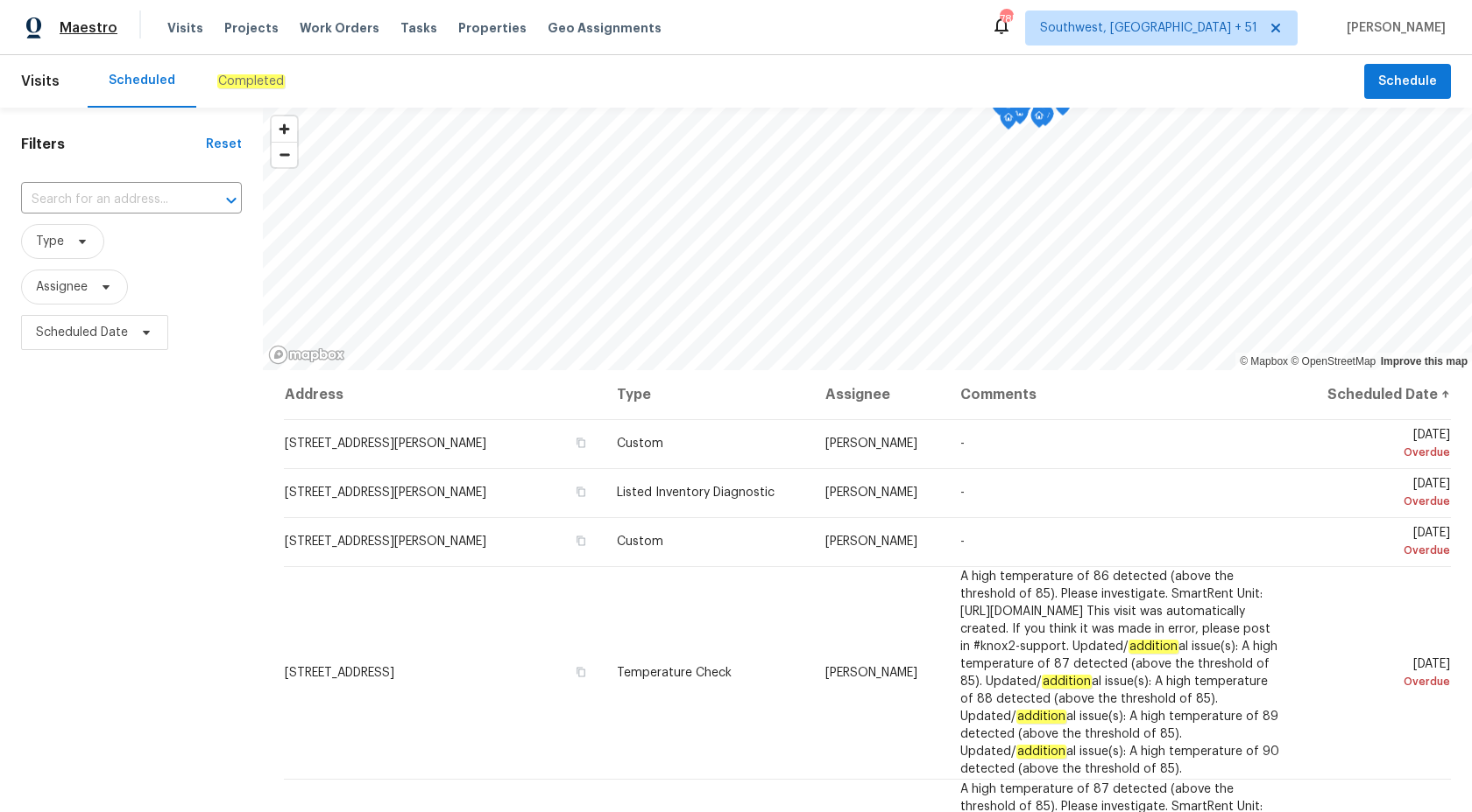
click at [94, 31] on span "Maestro" at bounding box center [88, 28] width 57 height 18
click at [179, 522] on div "Filters Reset ​ Type Assignee Scheduled Date" at bounding box center [132, 564] width 263 height 912
click at [35, 664] on div "Filters Reset ​ Type Assignee Scheduled Date" at bounding box center [132, 564] width 263 height 912
click at [80, 19] on span "Maestro" at bounding box center [88, 28] width 57 height 18
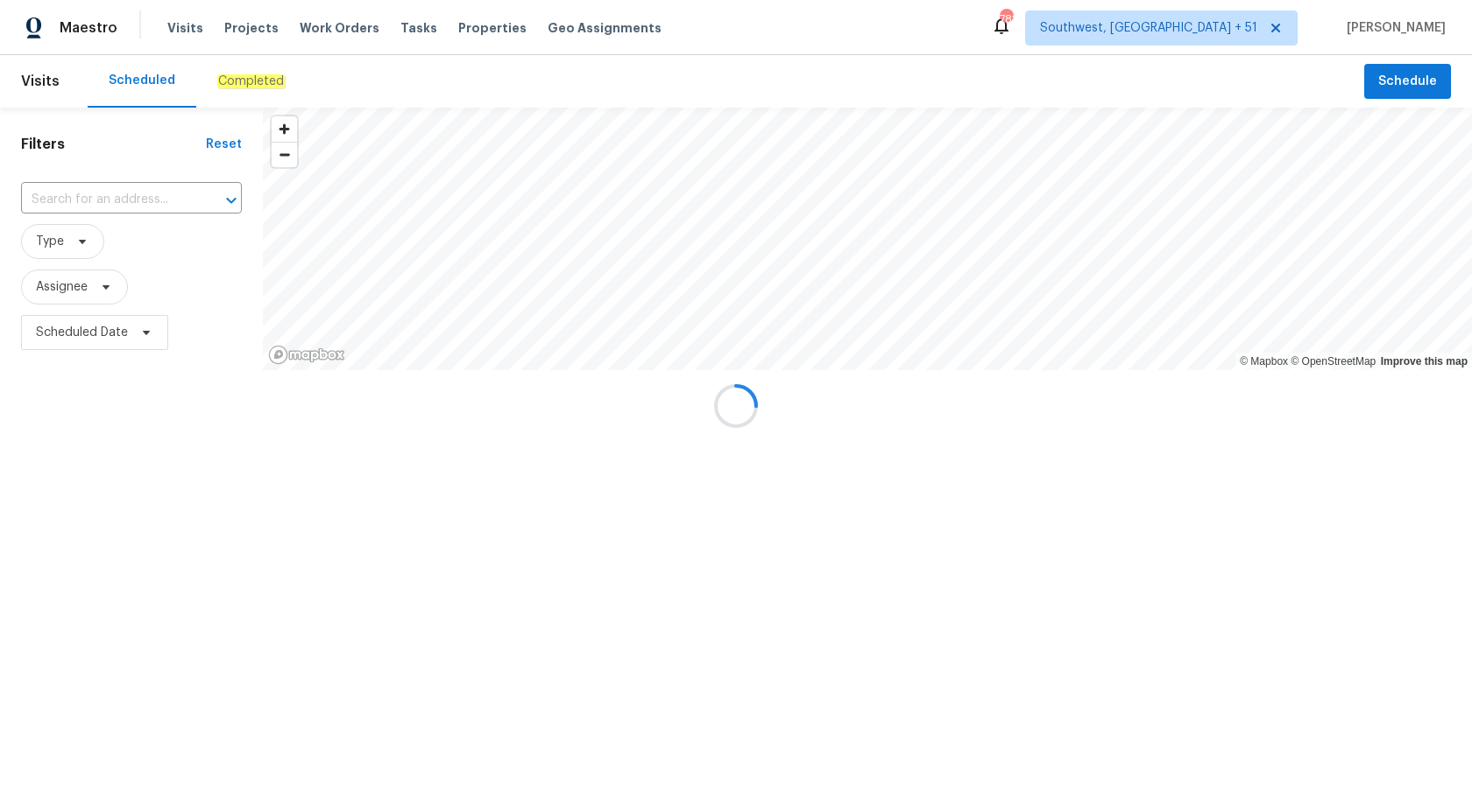
click at [370, 84] on div at bounding box center [736, 406] width 1472 height 812
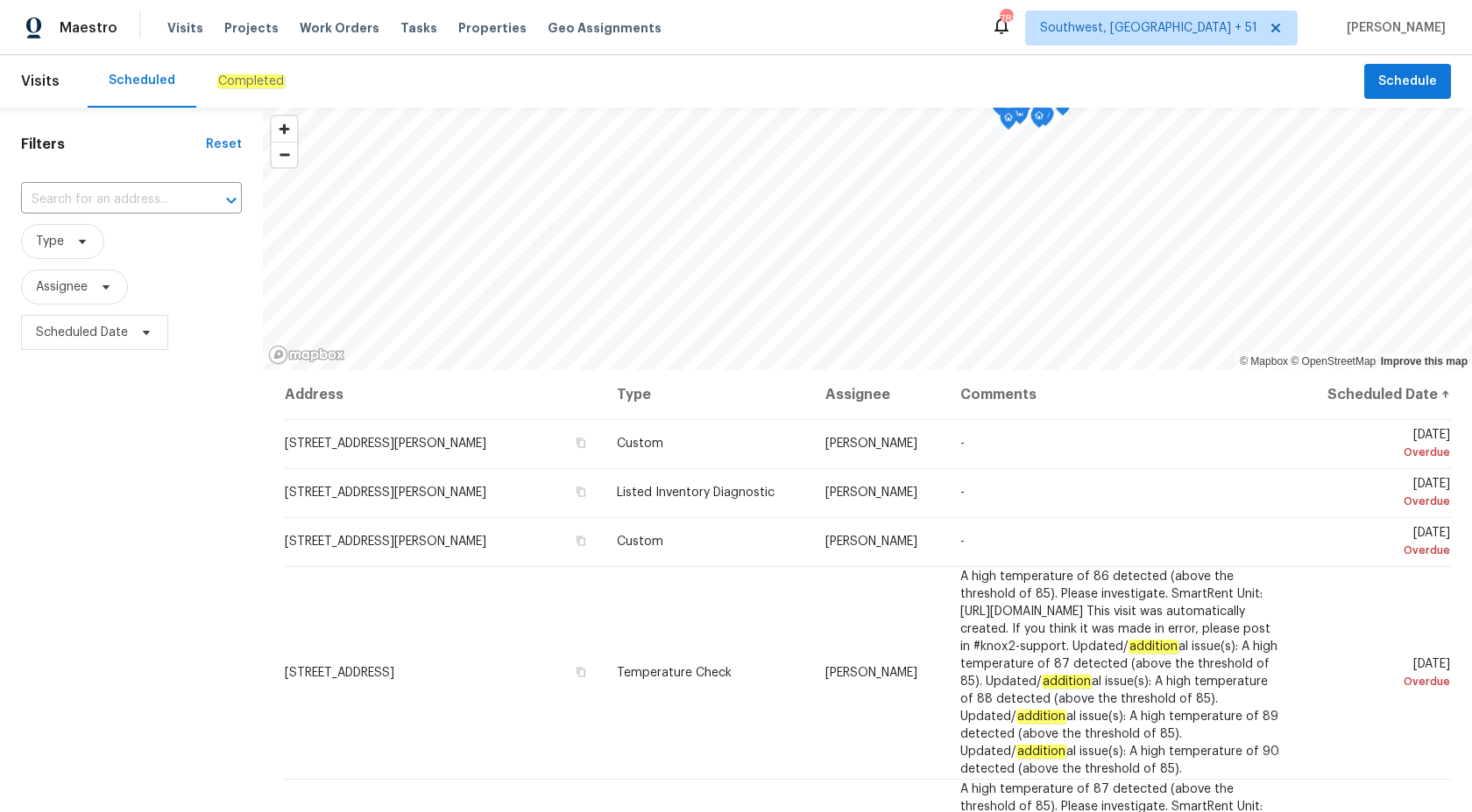
click at [208, 548] on div "Filters Reset ​ Type Assignee Scheduled Date" at bounding box center [132, 564] width 263 height 912
